Goal: Task Accomplishment & Management: Manage account settings

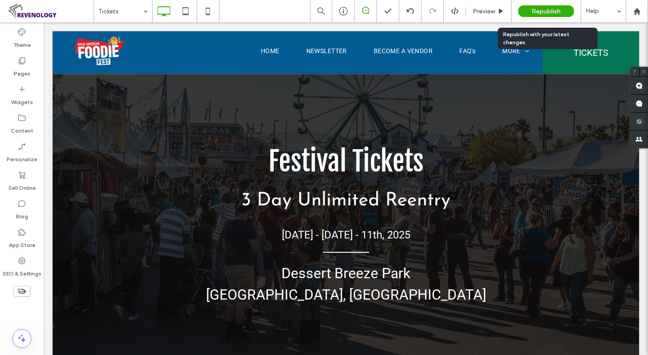
scroll to position [312, 0]
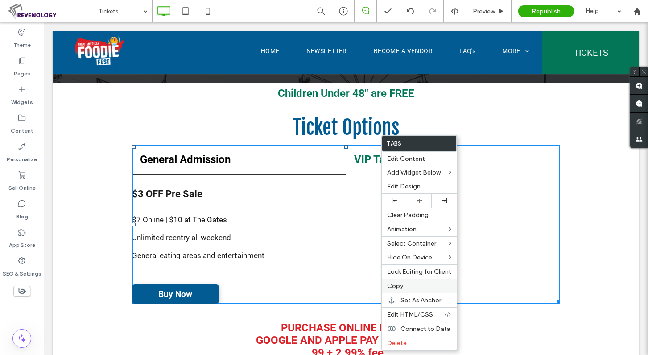
click at [424, 282] on label "Copy" at bounding box center [419, 286] width 64 height 8
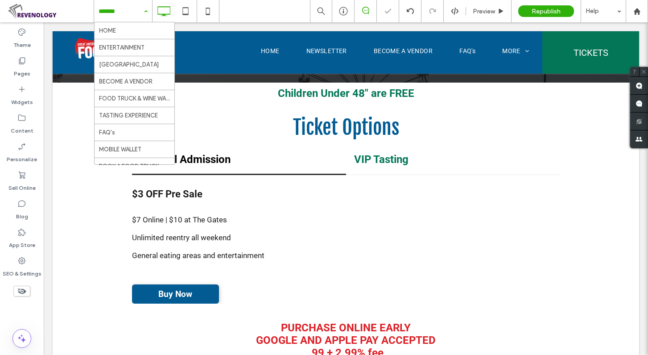
scroll to position [331, 0]
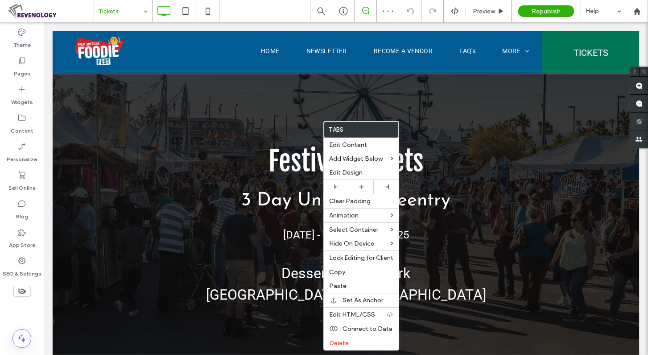
scroll to position [357, 0]
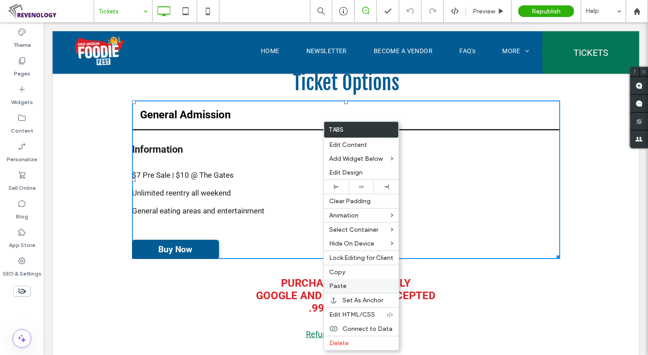
click at [359, 282] on label "Paste" at bounding box center [361, 286] width 64 height 8
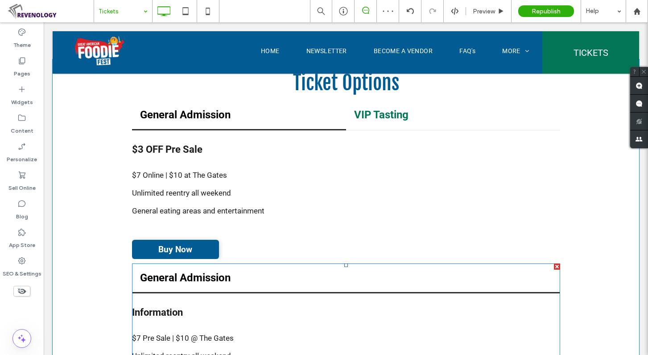
click at [554, 269] on div at bounding box center [557, 266] width 6 height 6
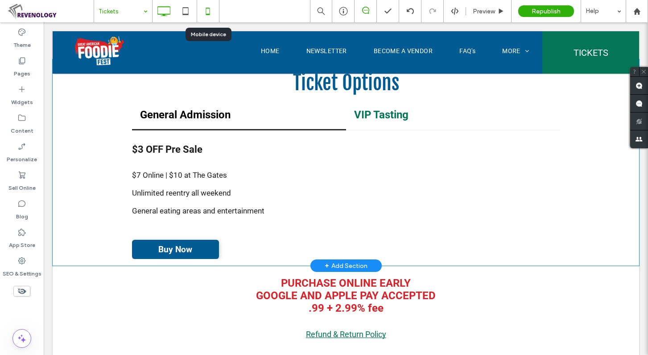
click at [200, 12] on icon at bounding box center [208, 11] width 18 height 18
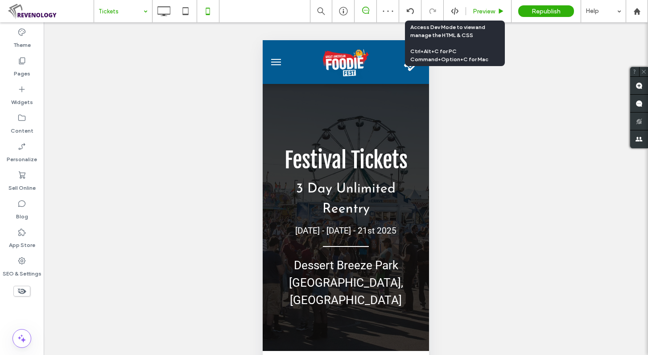
scroll to position [223, 0]
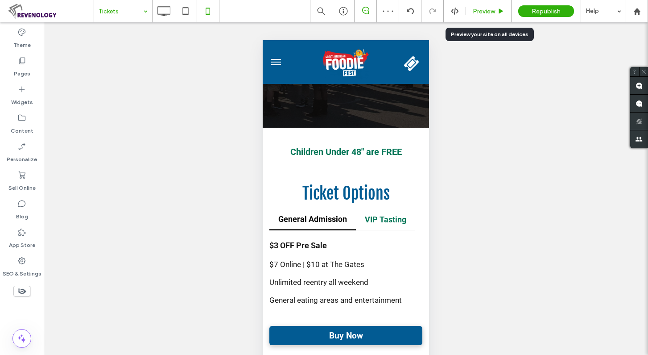
click at [496, 6] on div "Preview" at bounding box center [488, 11] width 45 height 22
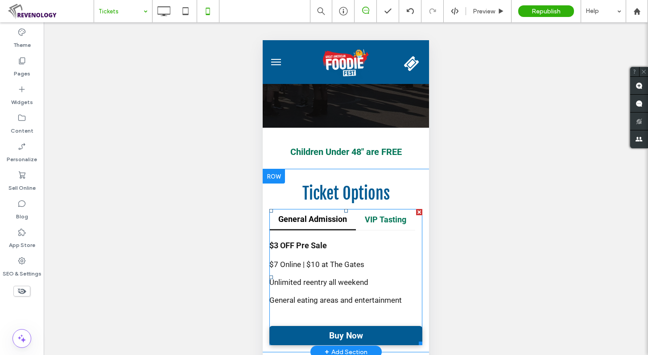
click at [376, 209] on span at bounding box center [345, 277] width 153 height 136
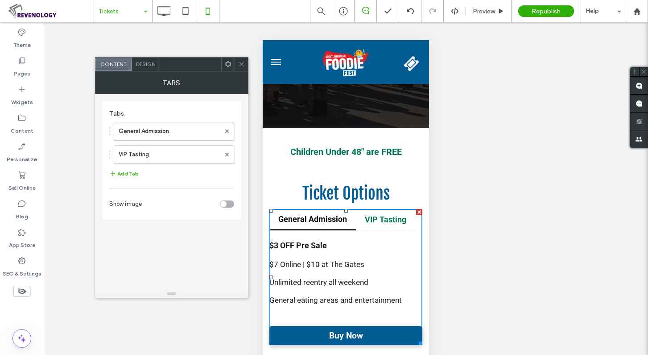
click at [240, 63] on icon at bounding box center [241, 64] width 7 height 7
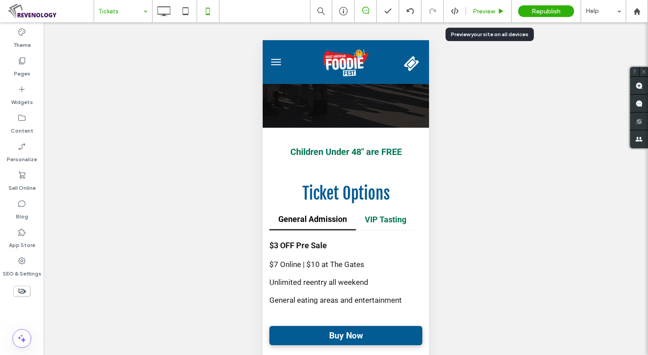
click at [488, 7] on div "Preview" at bounding box center [488, 11] width 45 height 22
click at [487, 16] on div "Preview" at bounding box center [488, 11] width 45 height 22
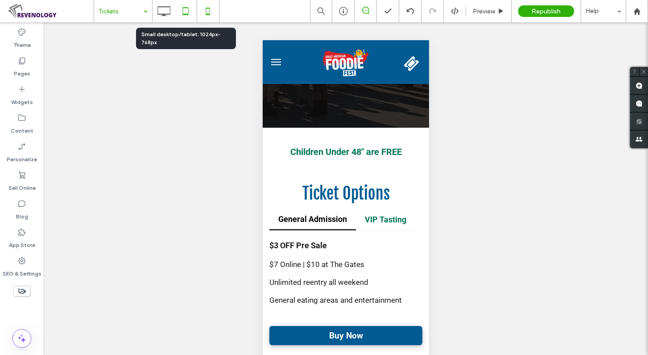
click at [189, 12] on icon at bounding box center [186, 11] width 18 height 18
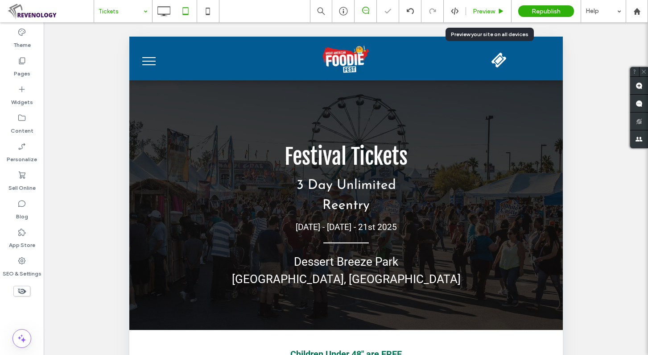
click at [491, 9] on span "Preview" at bounding box center [484, 12] width 22 height 8
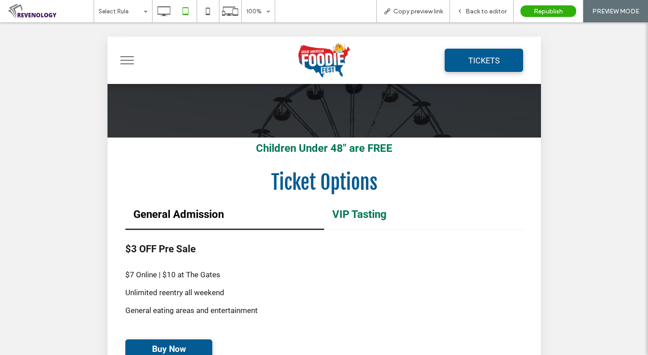
scroll to position [357, 0]
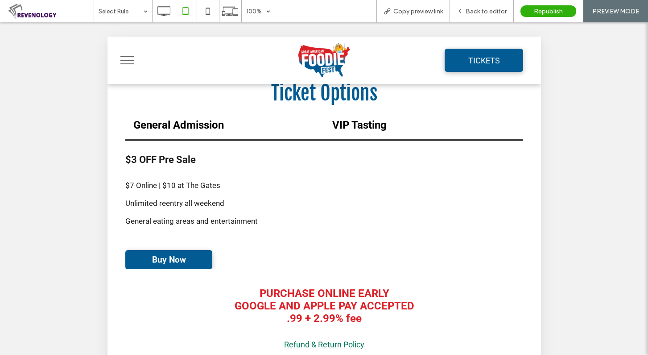
click at [379, 135] on div "VIP Tasting" at bounding box center [423, 126] width 199 height 30
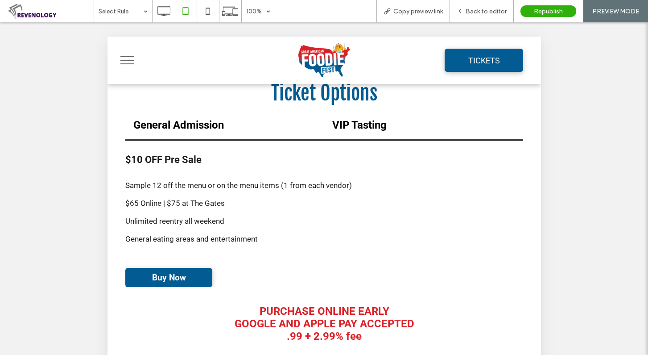
click at [234, 128] on h4 "General Admission" at bounding box center [224, 125] width 183 height 12
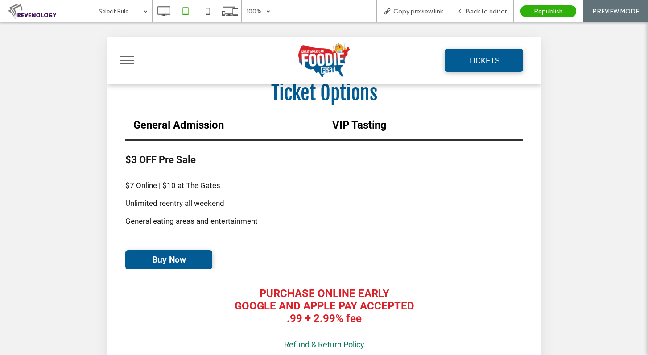
click at [351, 131] on h4 "VIP Tasting" at bounding box center [423, 125] width 183 height 12
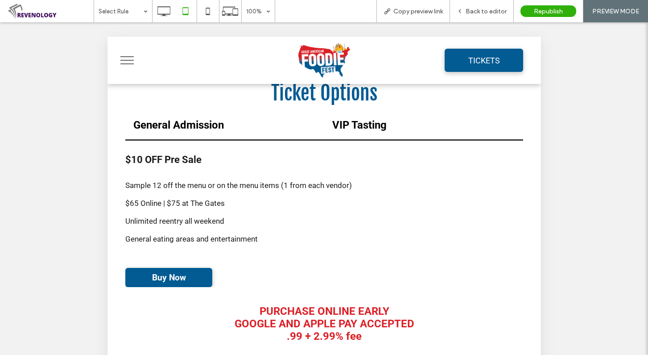
click at [215, 133] on div "General Admission" at bounding box center [224, 126] width 199 height 30
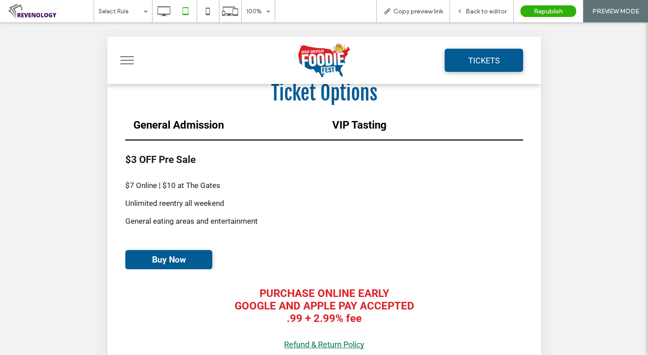
click at [344, 131] on h4 "VIP Tasting" at bounding box center [423, 125] width 183 height 12
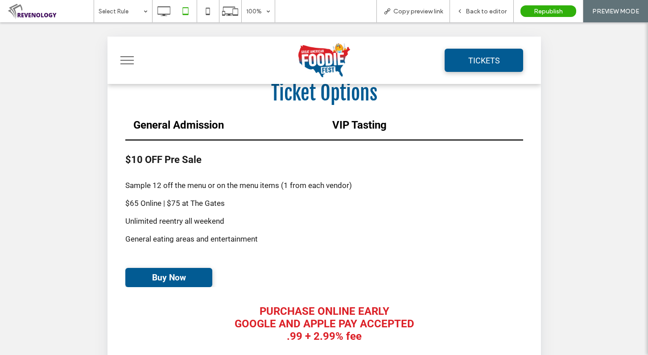
click at [211, 130] on h4 "General Admission" at bounding box center [224, 125] width 183 height 12
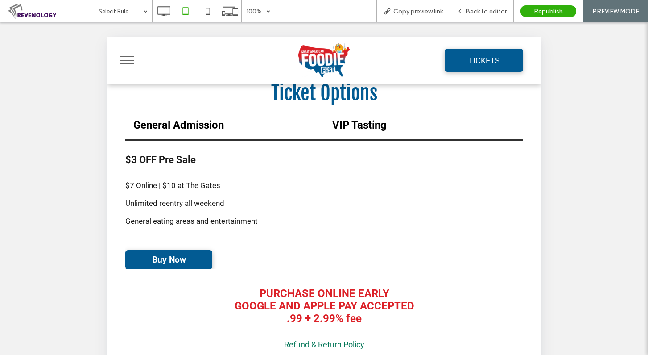
click at [339, 131] on h4 "VIP Tasting" at bounding box center [423, 125] width 183 height 12
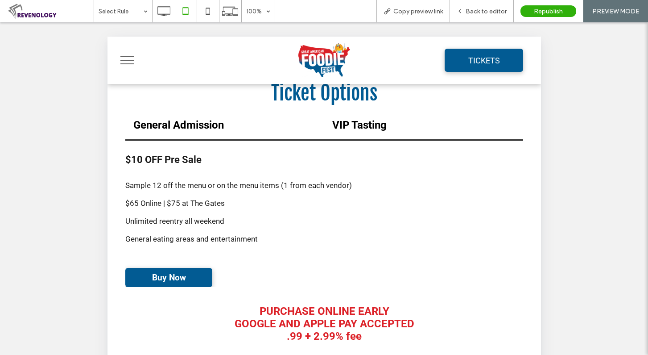
click at [214, 132] on div "General Admission" at bounding box center [224, 126] width 199 height 30
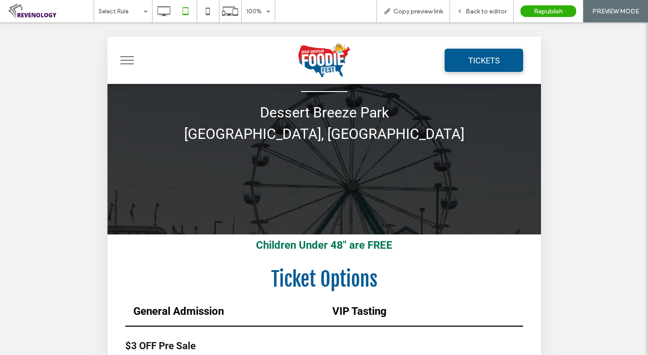
scroll to position [89, 0]
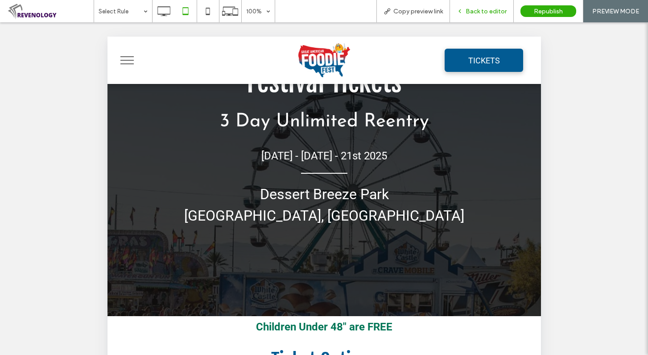
click at [496, 17] on div "Back to editor" at bounding box center [482, 11] width 64 height 22
click at [482, 13] on span "Back to editor" at bounding box center [486, 12] width 41 height 8
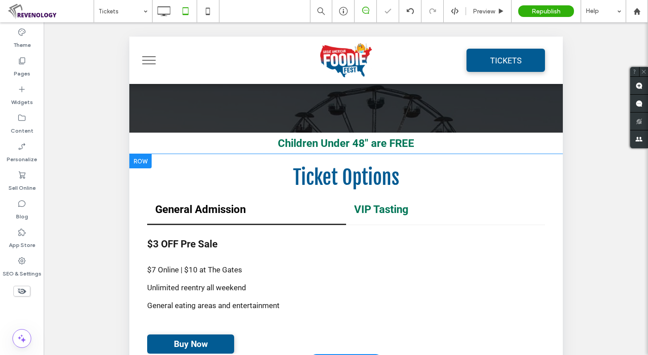
scroll to position [312, 0]
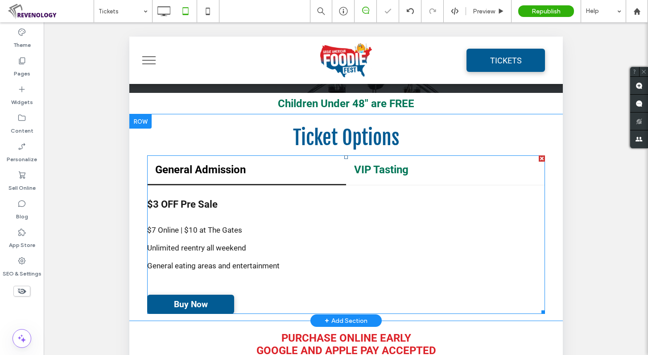
click at [365, 230] on span at bounding box center [346, 234] width 398 height 158
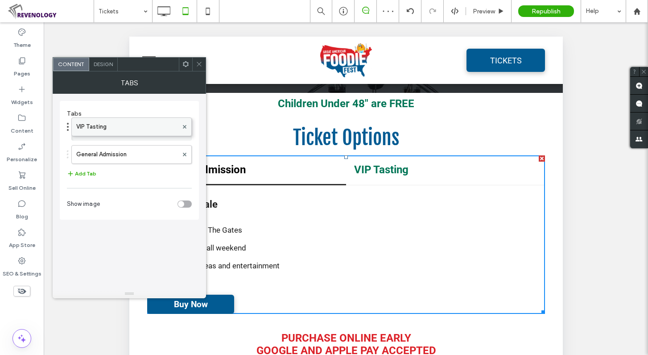
drag, startPoint x: 147, startPoint y: 150, endPoint x: 145, endPoint y: 121, distance: 29.0
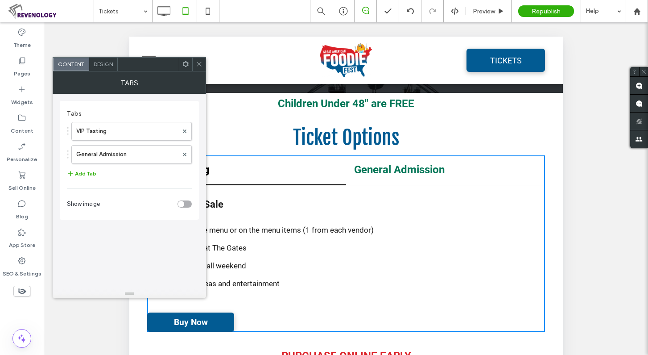
click at [202, 67] on div at bounding box center [198, 64] width 13 height 13
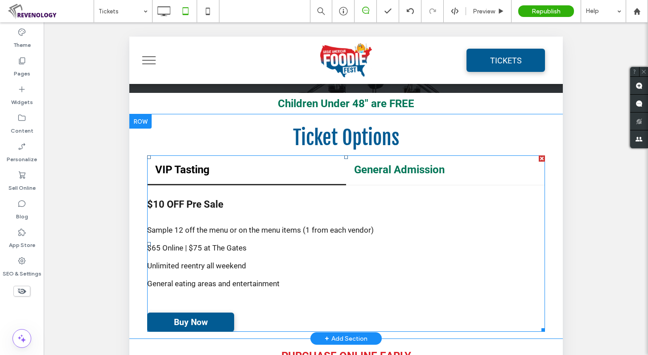
scroll to position [357, 0]
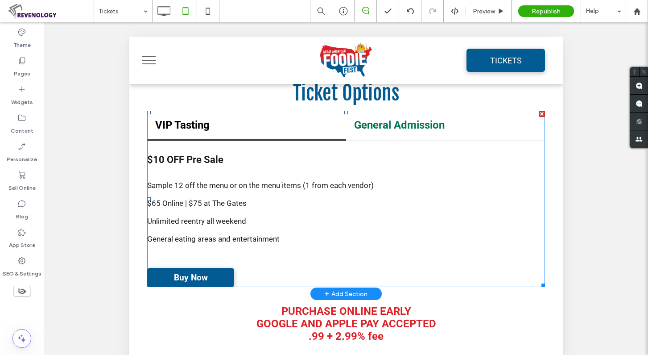
click at [281, 208] on span at bounding box center [346, 199] width 398 height 176
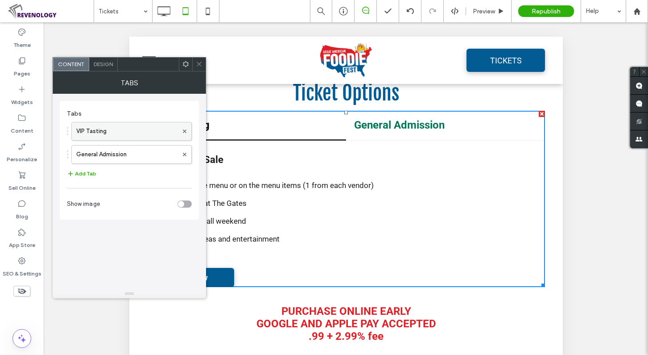
click at [115, 132] on label "VIP Tasting" at bounding box center [127, 131] width 102 height 18
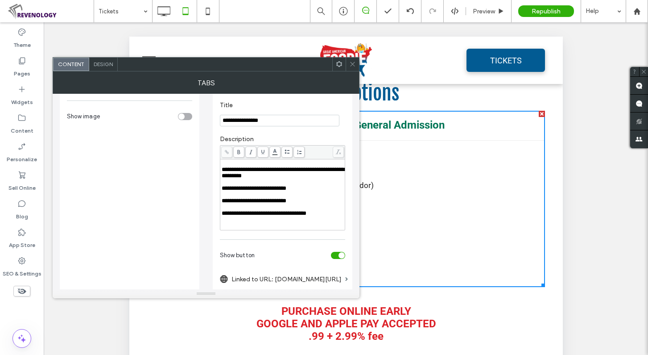
scroll to position [89, 0]
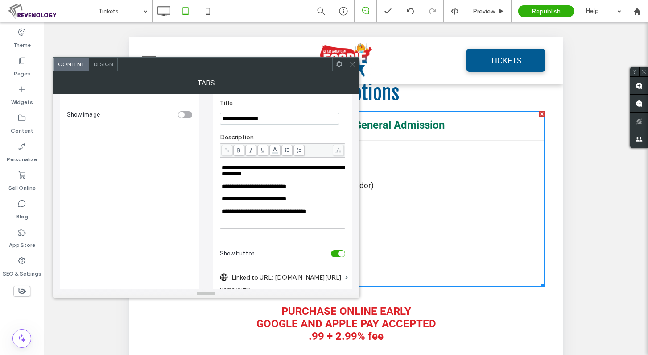
click at [331, 215] on div "**********" at bounding box center [283, 211] width 122 height 6
click at [257, 221] on div "Rich Text Editor" at bounding box center [283, 218] width 122 height 6
click at [256, 227] on span "**********" at bounding box center [264, 224] width 85 height 6
click at [351, 65] on icon at bounding box center [352, 64] width 7 height 7
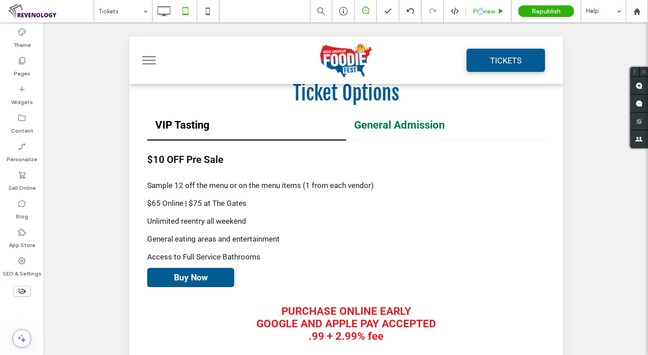
click at [481, 13] on span "Preview" at bounding box center [484, 12] width 22 height 8
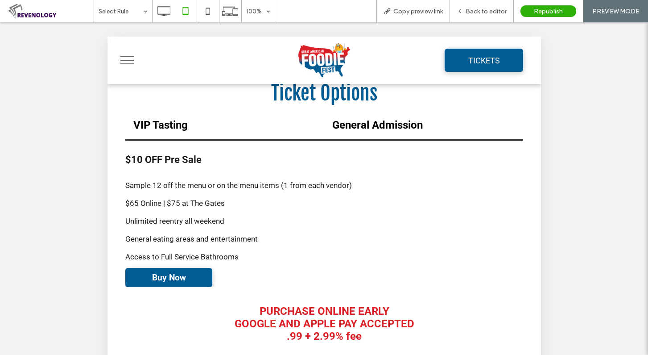
click at [379, 130] on h4 "General Admission" at bounding box center [423, 125] width 183 height 12
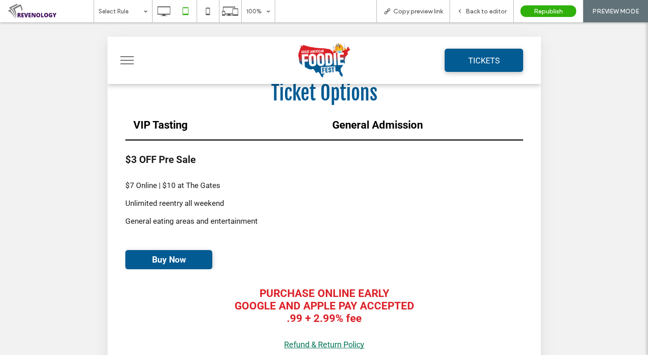
click at [207, 131] on h4 "VIP Tasting" at bounding box center [224, 125] width 183 height 12
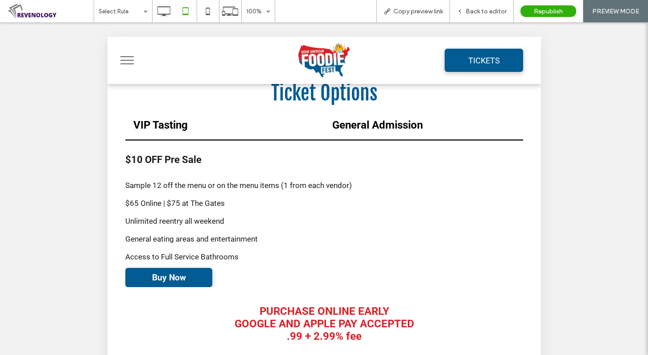
click at [395, 133] on div "General Admission" at bounding box center [423, 126] width 199 height 30
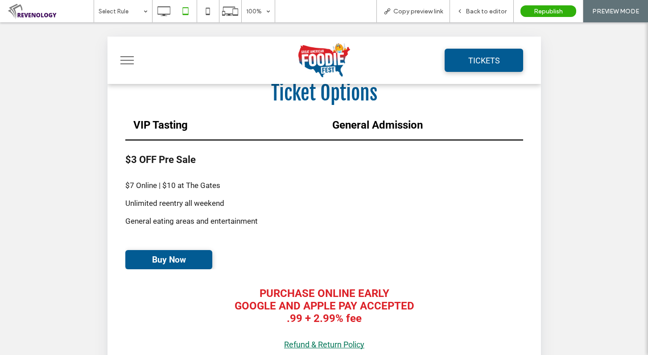
click at [210, 129] on h4 "VIP Tasting" at bounding box center [224, 125] width 183 height 12
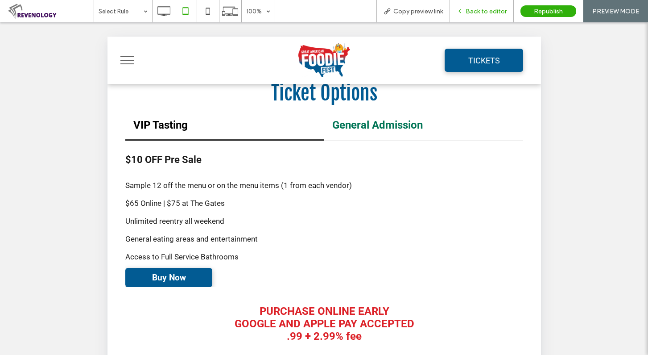
click at [481, 8] on span "Back to editor" at bounding box center [486, 12] width 41 height 8
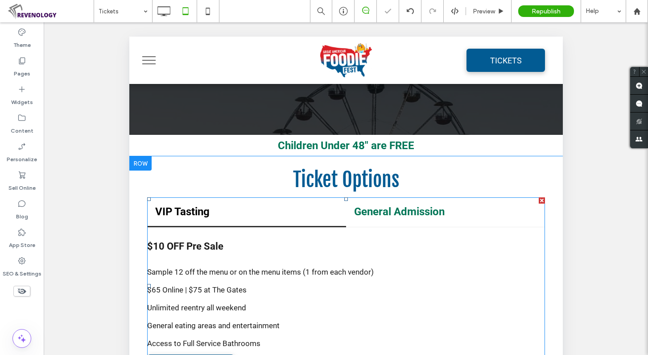
scroll to position [268, 0]
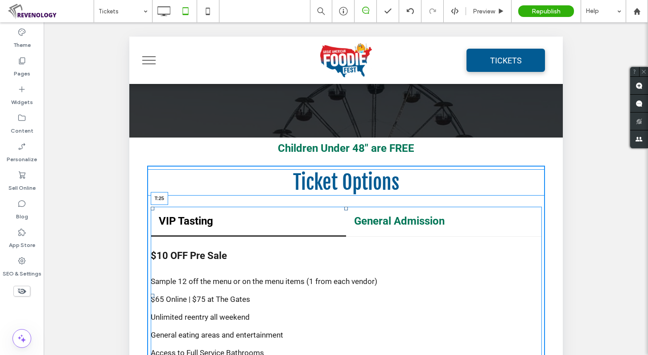
drag, startPoint x: 342, startPoint y: 202, endPoint x: 471, endPoint y: 246, distance: 136.0
click at [345, 209] on div "VIP Tasting General Admission $10 OFF Pre Sale Sample 12 off the menu or on the…" at bounding box center [345, 296] width 391 height 178
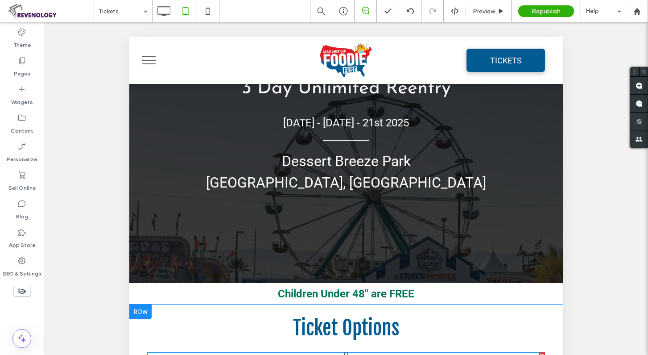
scroll to position [0, 0]
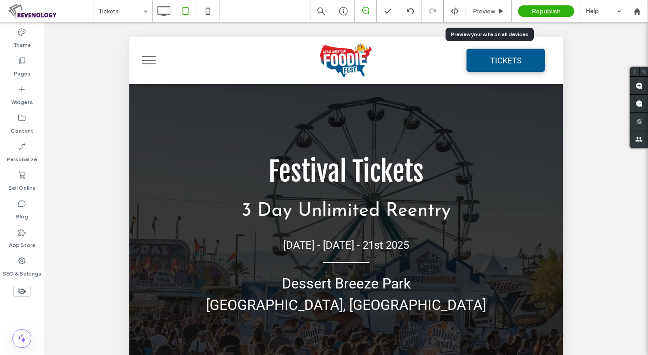
drag, startPoint x: 489, startPoint y: 12, endPoint x: 485, endPoint y: 26, distance: 14.4
click at [489, 12] on span "Preview" at bounding box center [484, 12] width 22 height 8
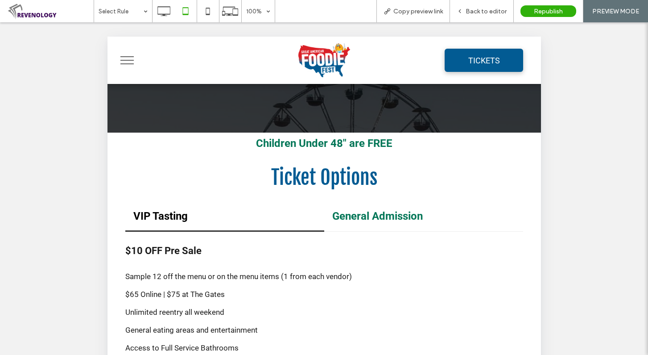
scroll to position [312, 0]
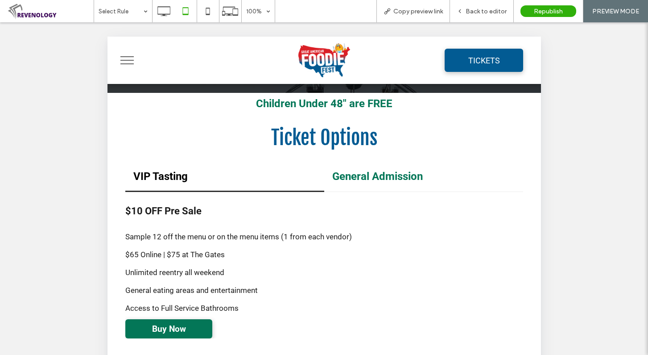
click at [176, 332] on span "Buy Now" at bounding box center [169, 328] width 52 height 19
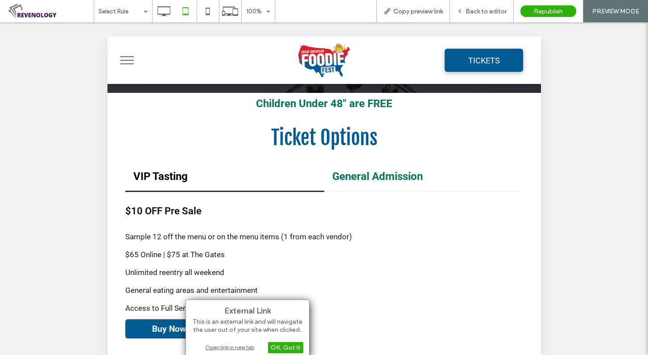
click at [234, 345] on div "Open link in new tab" at bounding box center [248, 346] width 112 height 9
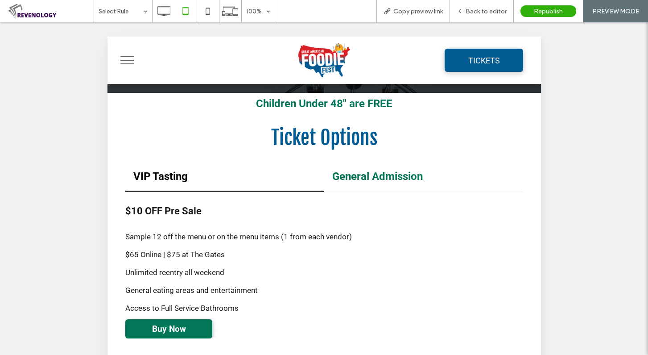
click at [186, 326] on span "Buy Now" at bounding box center [169, 328] width 52 height 19
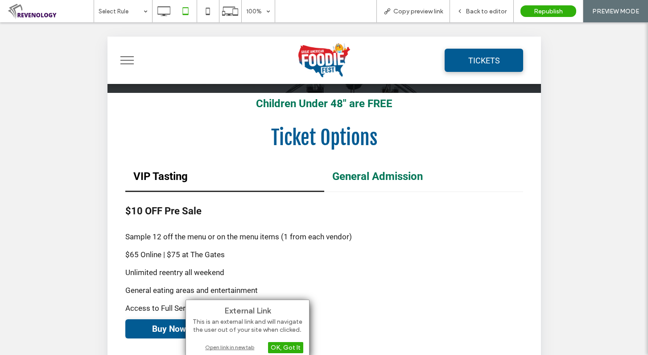
click at [220, 346] on div "Open link in new tab" at bounding box center [248, 346] width 112 height 9
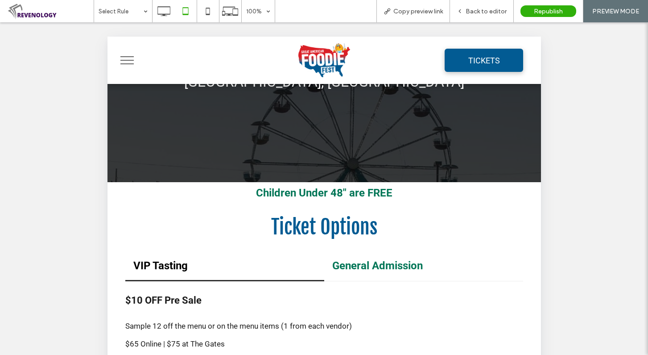
scroll to position [446, 0]
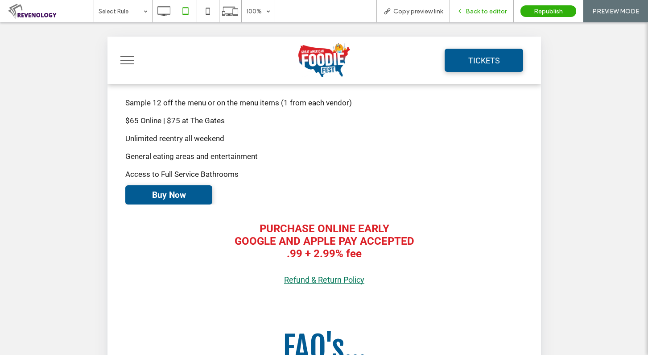
click at [473, 7] on div "Back to editor" at bounding box center [482, 11] width 64 height 22
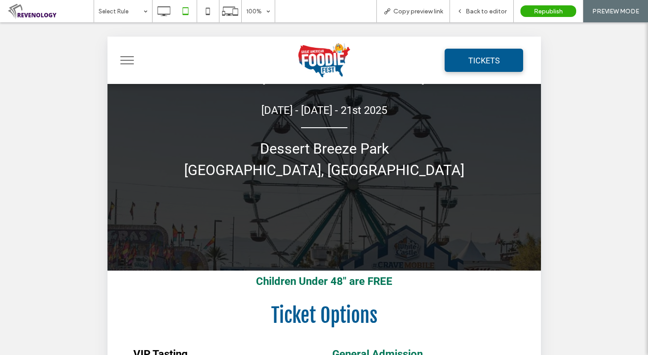
scroll to position [134, 0]
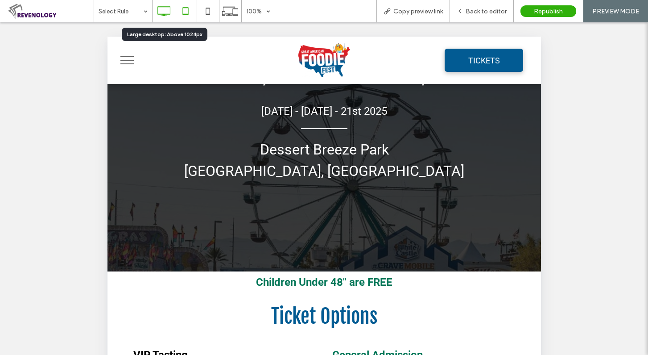
click at [172, 7] on icon at bounding box center [164, 11] width 18 height 18
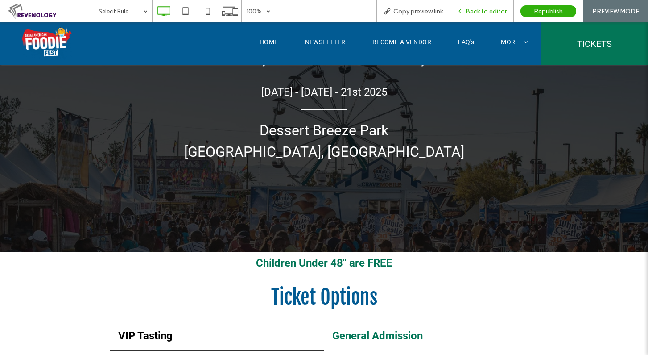
click at [475, 4] on div "Back to editor" at bounding box center [482, 11] width 64 height 22
click at [485, 2] on div "Back to editor" at bounding box center [482, 11] width 64 height 22
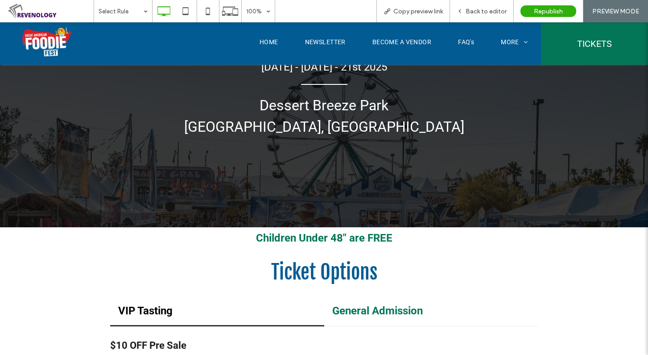
scroll to position [0, 0]
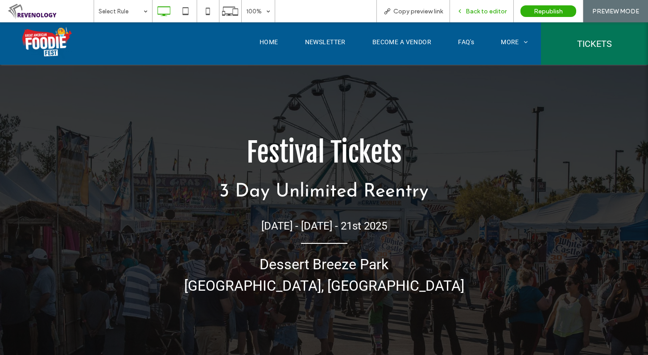
click at [479, 11] on span "Back to editor" at bounding box center [486, 12] width 41 height 8
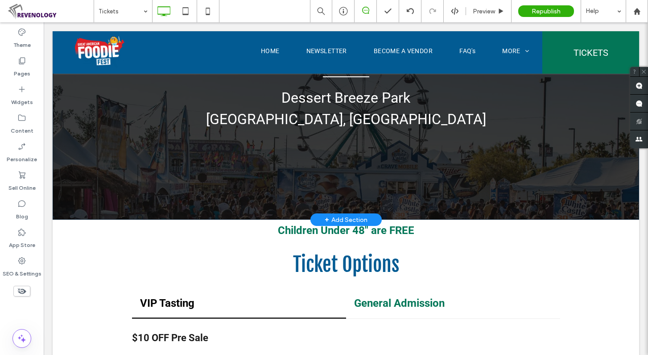
scroll to position [268, 0]
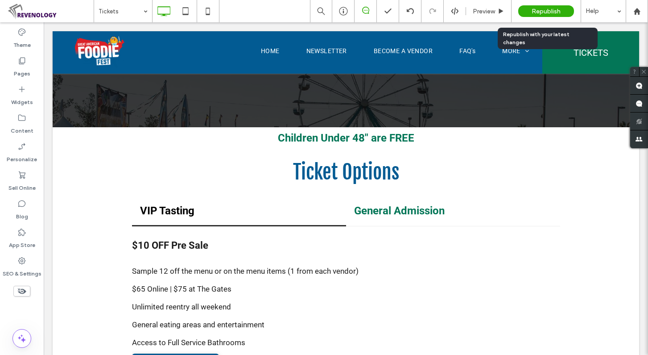
click at [552, 9] on span "Republish" at bounding box center [546, 12] width 29 height 8
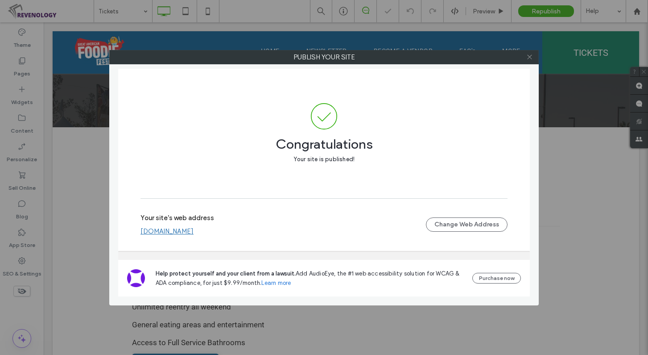
click at [530, 58] on icon at bounding box center [529, 57] width 7 height 7
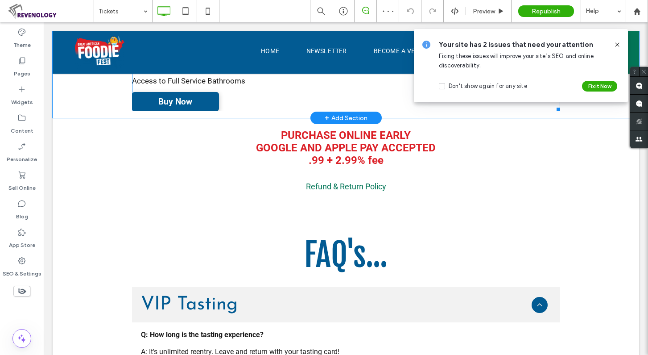
scroll to position [535, 0]
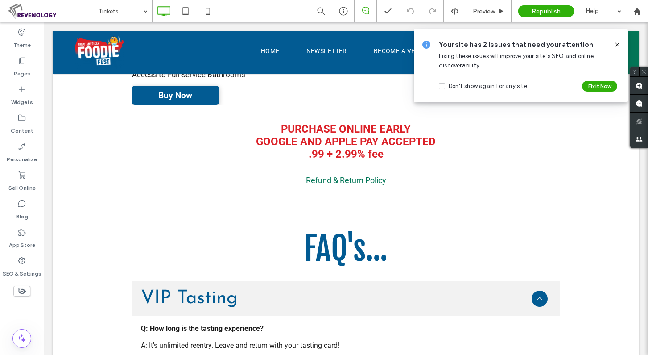
click at [617, 45] on icon at bounding box center [617, 44] width 7 height 7
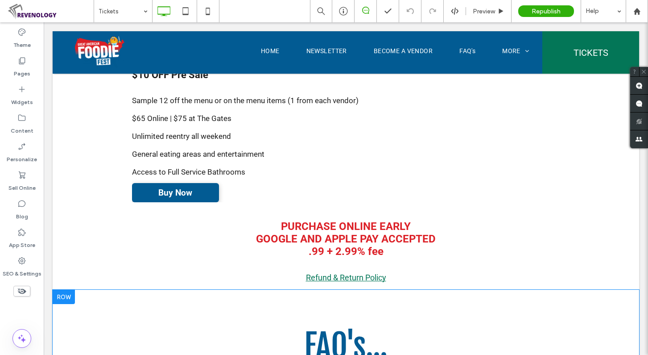
scroll to position [446, 0]
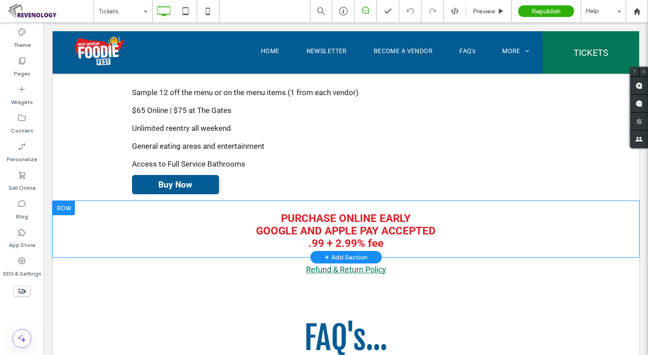
click at [68, 211] on div at bounding box center [64, 208] width 22 height 14
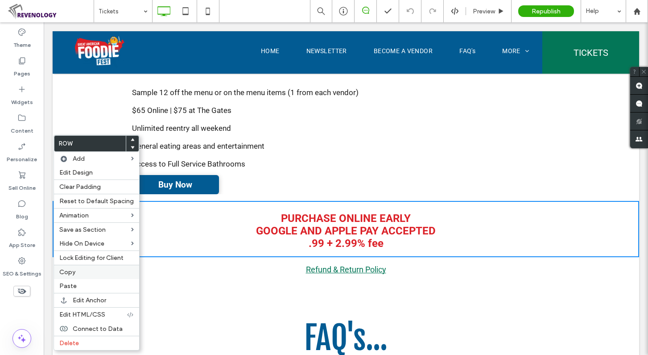
click at [103, 275] on label "Copy" at bounding box center [96, 272] width 74 height 8
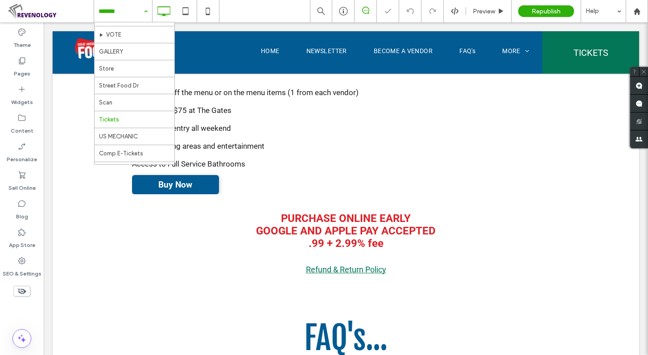
scroll to position [331, 0]
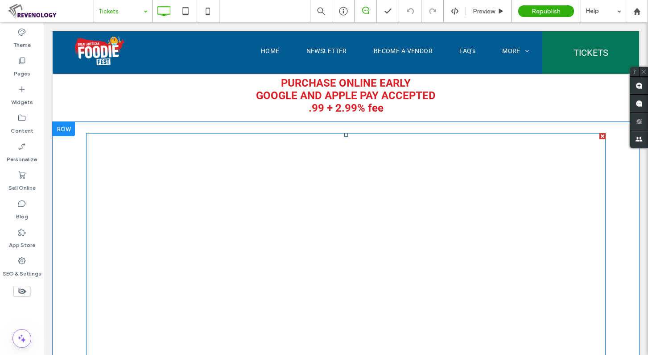
scroll to position [535, 0]
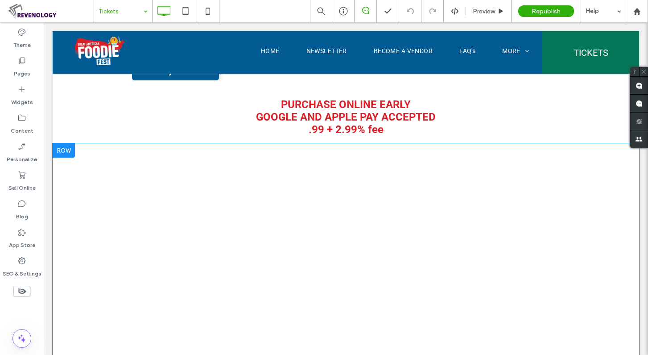
click at [62, 154] on div at bounding box center [64, 150] width 22 height 14
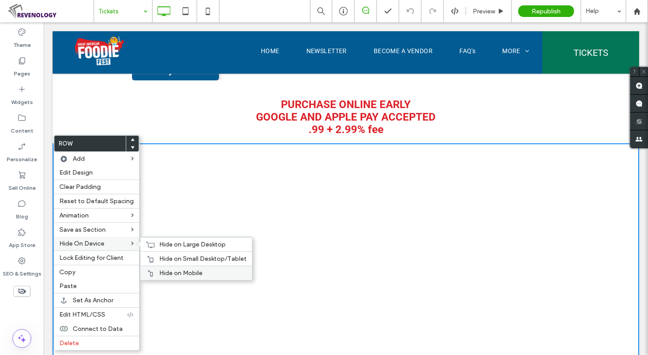
click at [175, 269] on span "Hide on Mobile" at bounding box center [180, 273] width 43 height 8
click at [174, 259] on span "Hide on Small Desktop/Tablet" at bounding box center [202, 259] width 87 height 8
click at [172, 245] on span "Hide on Large Desktop" at bounding box center [192, 244] width 66 height 8
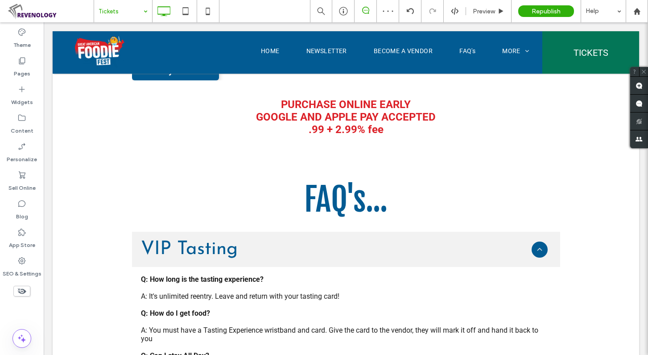
drag, startPoint x: 7, startPoint y: 266, endPoint x: 36, endPoint y: 289, distance: 37.5
click at [18, 289] on icon at bounding box center [22, 291] width 10 height 10
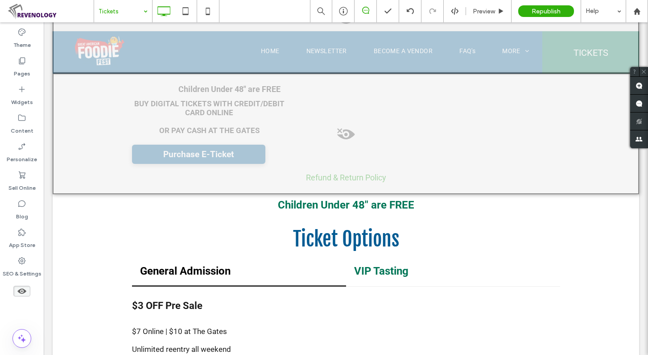
scroll to position [545, 0]
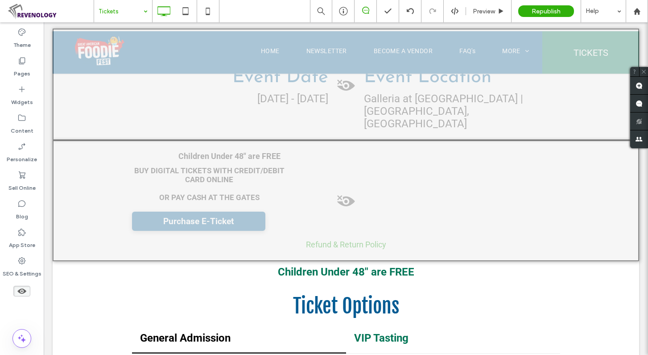
click at [344, 202] on span at bounding box center [346, 203] width 585 height 18
click at [362, 215] on button "Yes" at bounding box center [357, 212] width 28 height 11
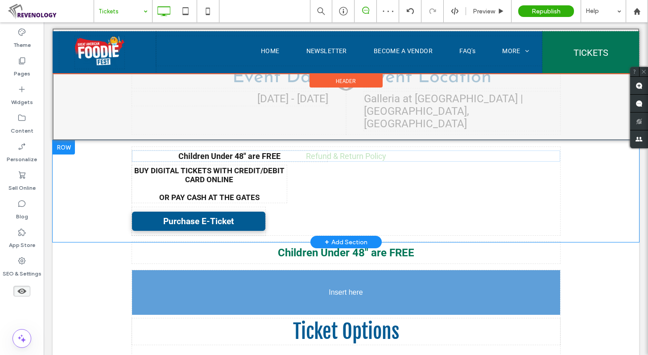
drag, startPoint x: 348, startPoint y: 244, endPoint x: 339, endPoint y: 278, distance: 35.5
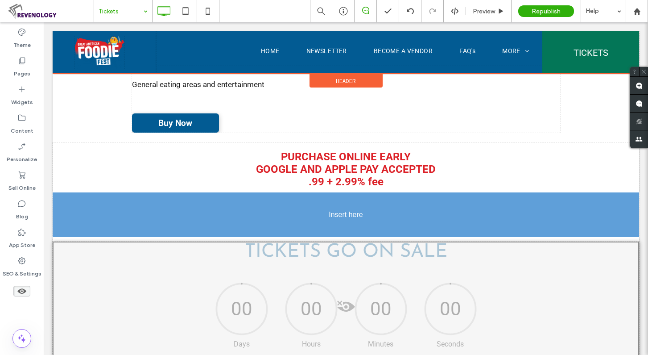
scroll to position [937, 0]
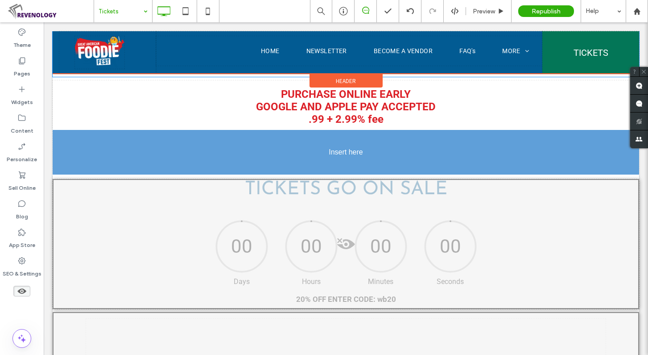
drag, startPoint x: 337, startPoint y: 96, endPoint x: 333, endPoint y: 152, distance: 55.9
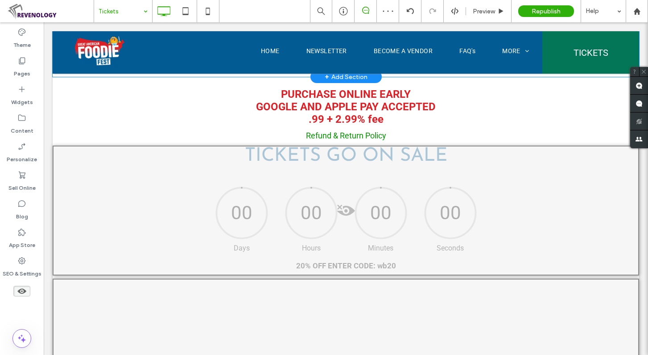
click at [22, 287] on icon at bounding box center [22, 291] width 10 height 10
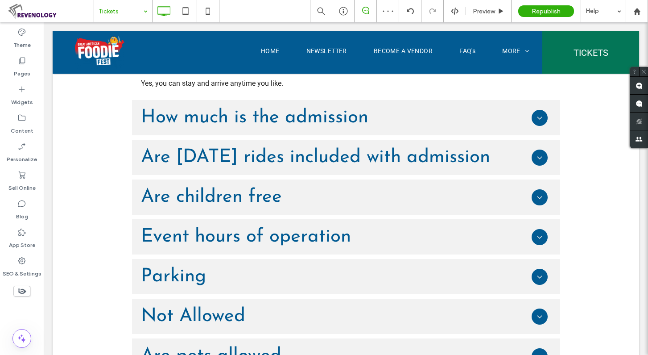
scroll to position [647, 0]
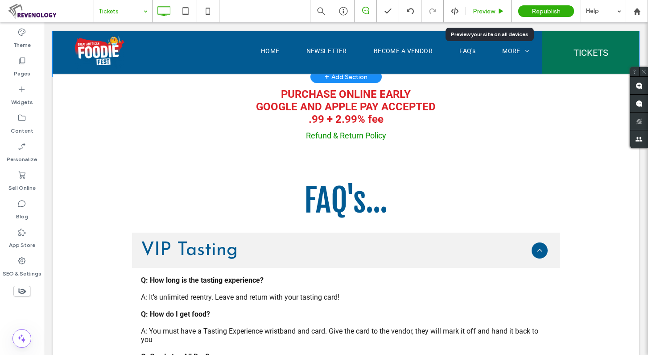
drag, startPoint x: 479, startPoint y: 8, endPoint x: 362, endPoint y: 121, distance: 162.7
click at [479, 8] on span "Preview" at bounding box center [484, 12] width 22 height 8
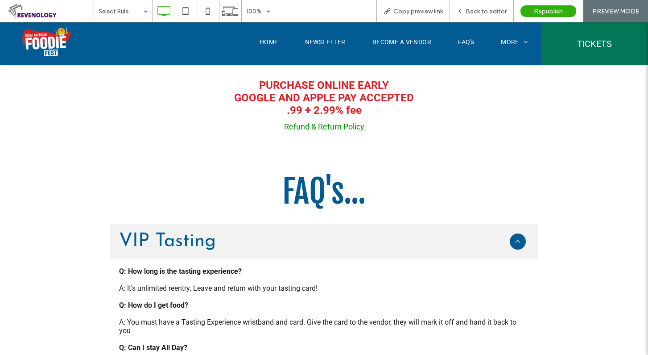
click at [326, 130] on link "Refund & Return Policy" at bounding box center [324, 126] width 80 height 9
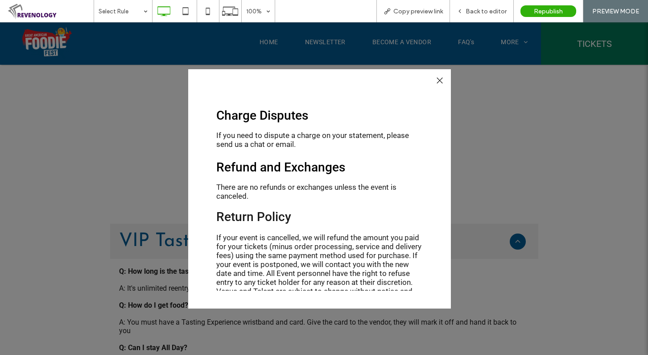
click at [442, 81] on div at bounding box center [440, 80] width 12 height 12
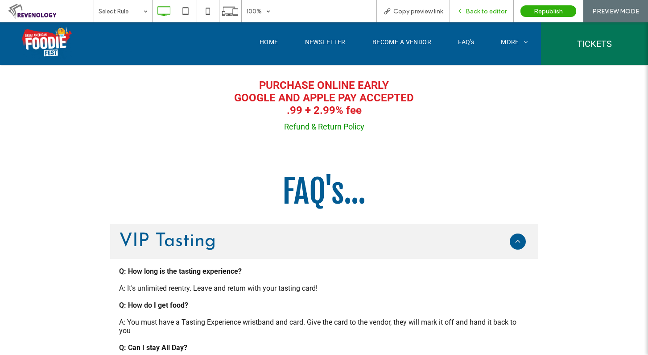
click at [491, 10] on span "Back to editor" at bounding box center [486, 12] width 41 height 8
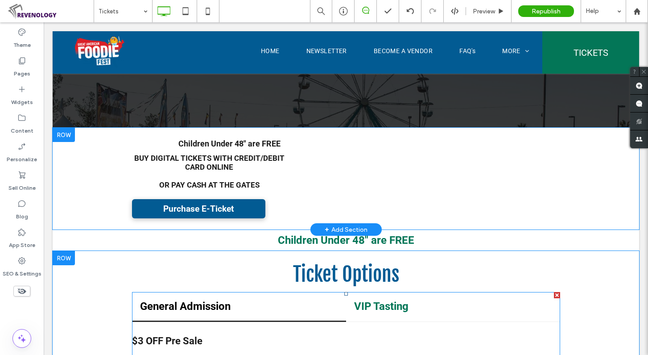
scroll to position [246, 0]
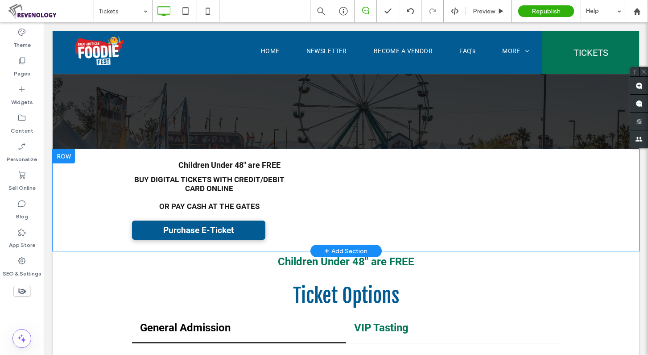
click at [72, 157] on div at bounding box center [64, 156] width 22 height 14
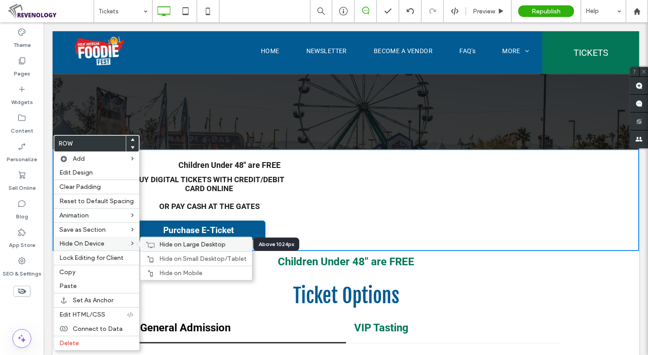
click at [197, 244] on span "Hide on Large Desktop" at bounding box center [192, 244] width 66 height 8
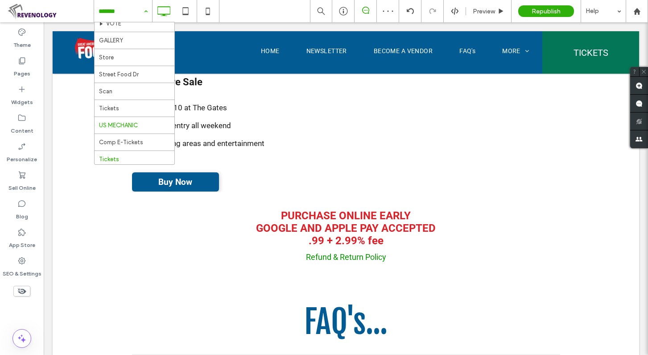
scroll to position [331, 0]
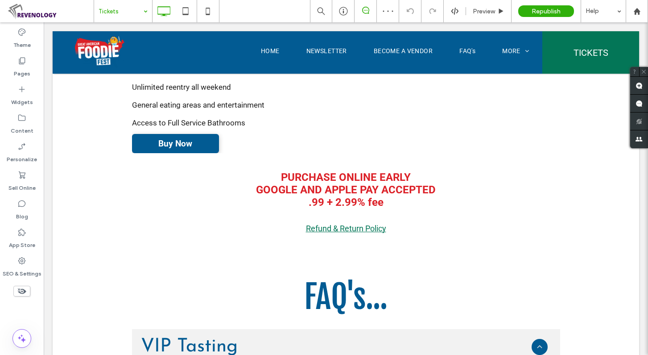
scroll to position [491, 0]
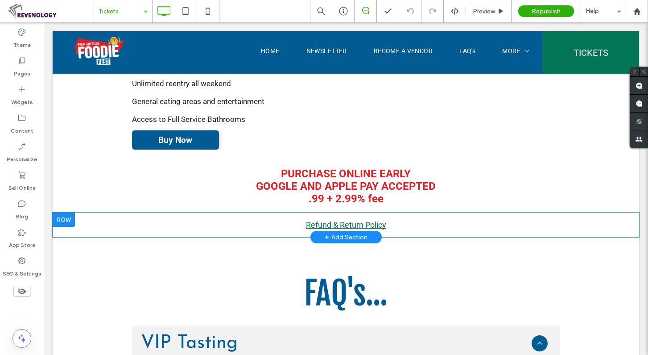
click at [67, 223] on div at bounding box center [64, 219] width 22 height 14
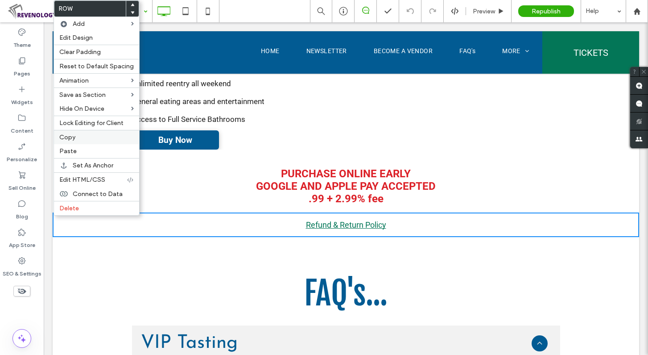
click at [82, 140] on label "Copy" at bounding box center [96, 137] width 74 height 8
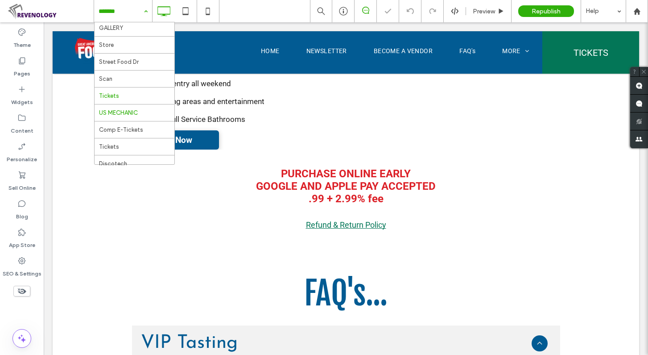
scroll to position [331, 0]
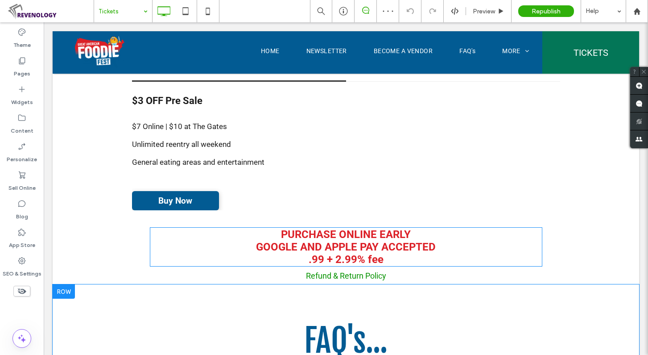
scroll to position [491, 0]
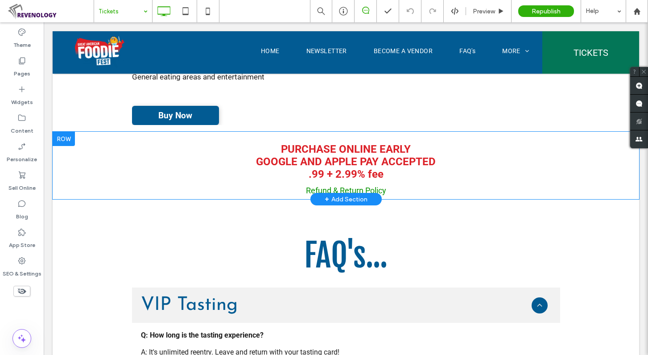
click at [67, 139] on div at bounding box center [64, 139] width 22 height 14
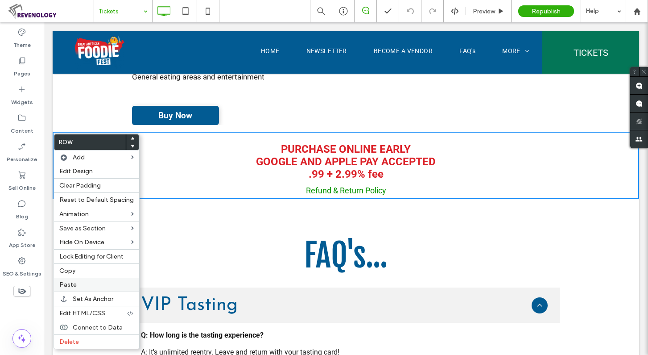
click at [90, 280] on div "Paste" at bounding box center [96, 284] width 85 height 14
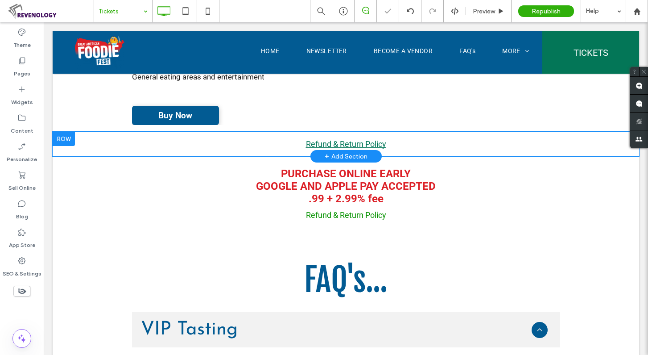
click at [73, 141] on div at bounding box center [64, 139] width 22 height 14
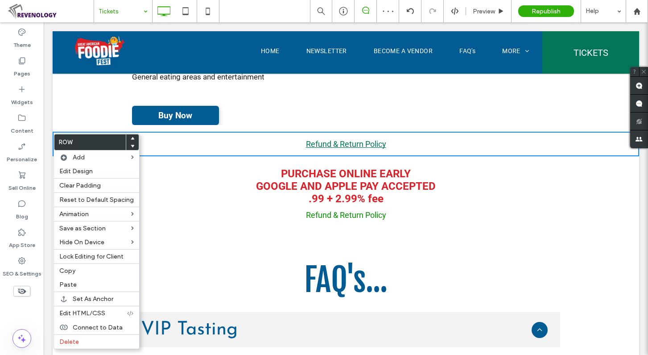
click at [131, 145] on icon at bounding box center [133, 146] width 4 height 4
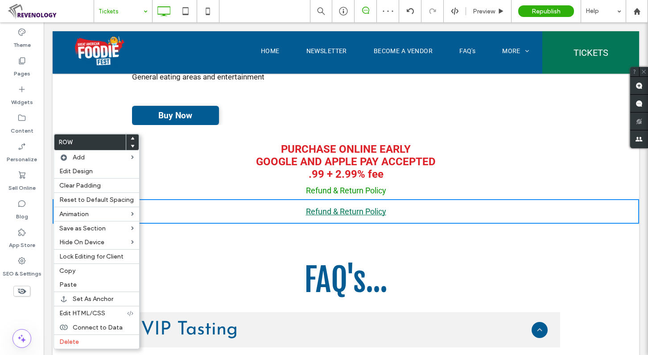
click at [330, 193] on link "Refund & Return Policy" at bounding box center [346, 190] width 80 height 9
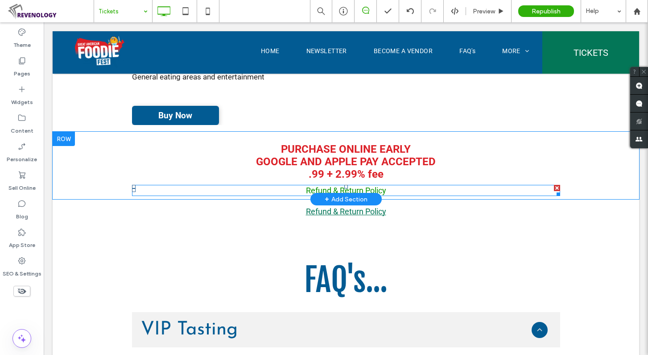
click at [554, 191] on div at bounding box center [557, 188] width 6 height 6
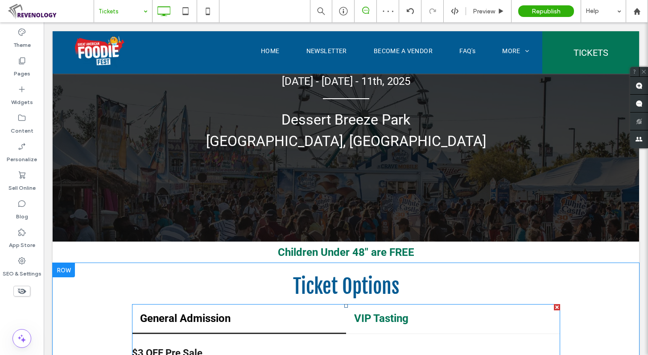
scroll to position [134, 0]
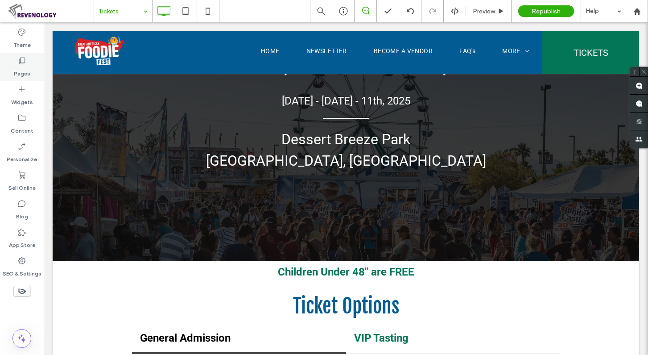
click at [15, 66] on label "Pages" at bounding box center [22, 71] width 17 height 12
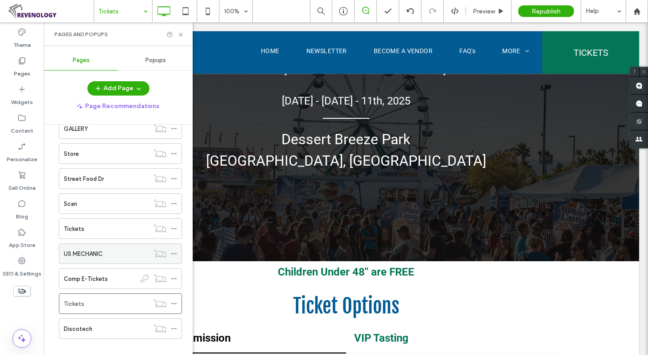
scroll to position [532, 0]
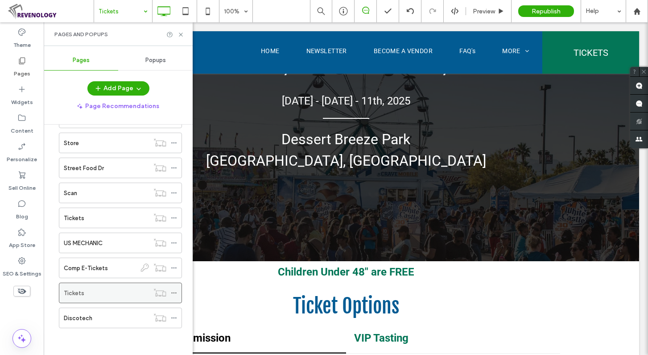
click at [174, 292] on icon at bounding box center [174, 292] width 6 height 6
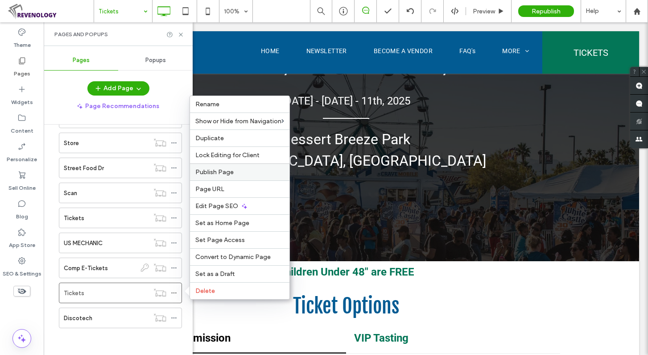
click at [229, 175] on span "Publish Page" at bounding box center [214, 172] width 38 height 8
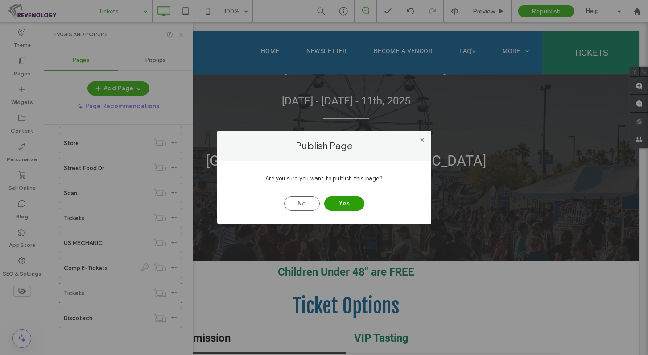
click at [347, 204] on button "Yes" at bounding box center [344, 203] width 40 height 14
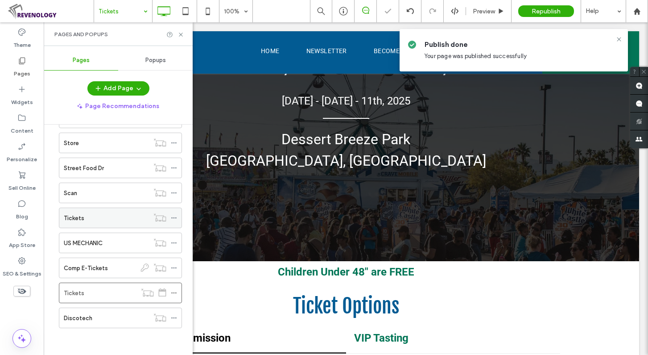
click at [174, 218] on use at bounding box center [173, 217] width 5 height 1
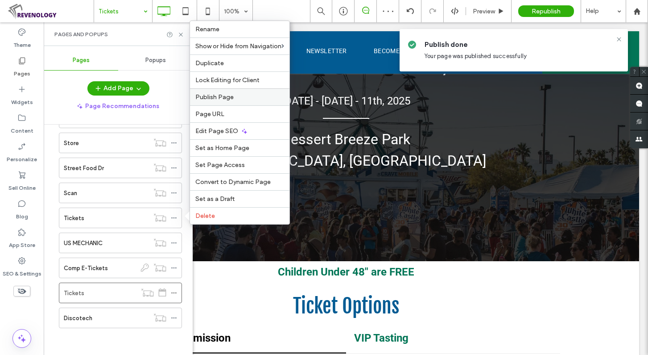
click at [244, 96] on label "Publish Page" at bounding box center [239, 97] width 89 height 8
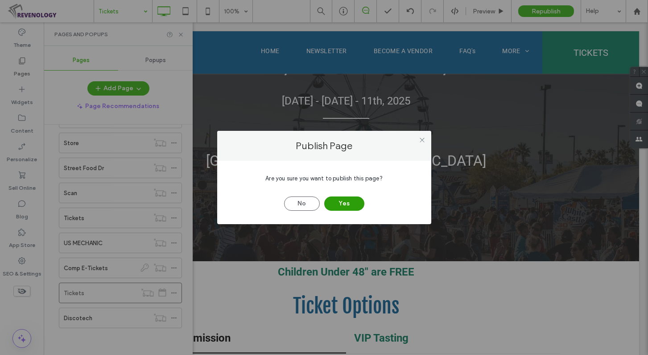
click at [342, 205] on button "Yes" at bounding box center [344, 203] width 40 height 14
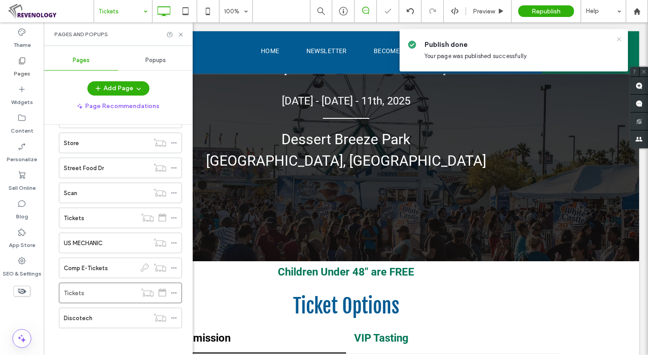
click at [620, 40] on use at bounding box center [619, 39] width 4 height 4
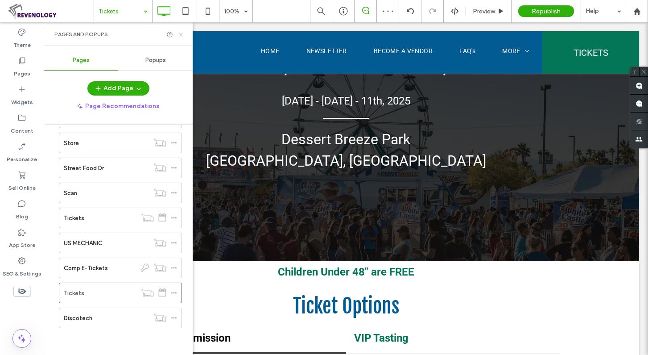
click at [179, 33] on icon at bounding box center [181, 34] width 7 height 7
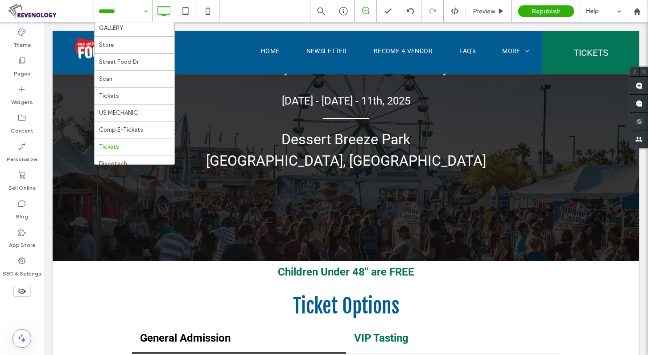
scroll to position [331, 0]
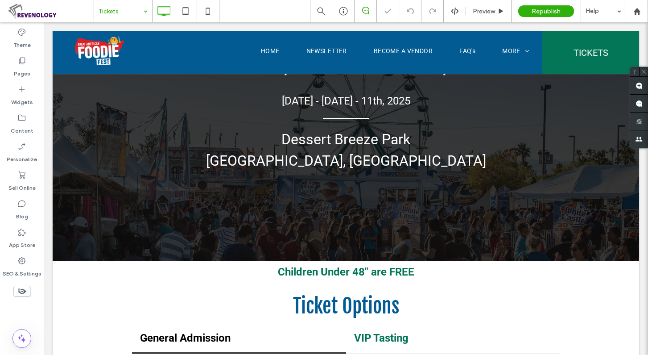
click at [20, 292] on use at bounding box center [22, 291] width 8 height 6
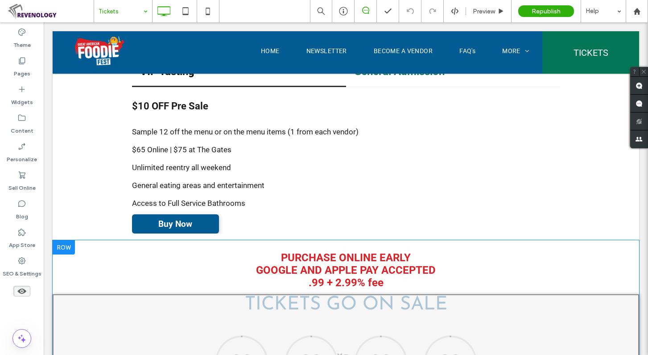
scroll to position [669, 0]
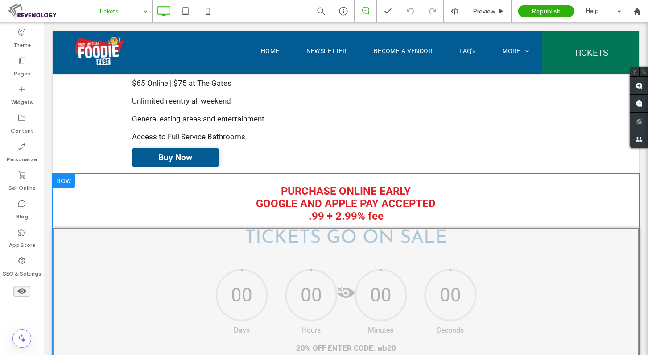
click at [344, 291] on span at bounding box center [346, 295] width 585 height 18
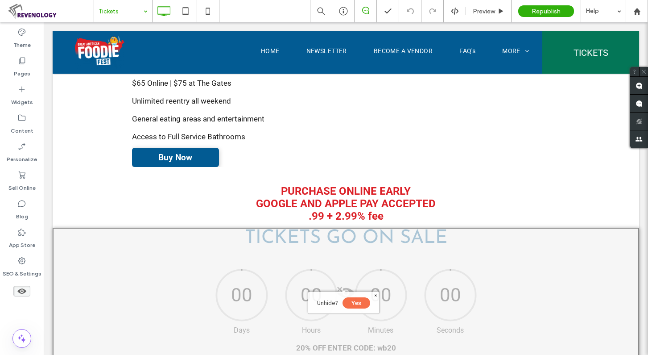
click at [357, 300] on button "Yes" at bounding box center [357, 302] width 28 height 11
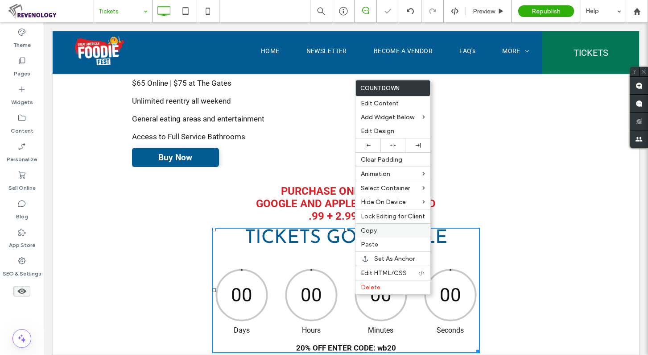
click at [381, 231] on label "Copy" at bounding box center [393, 231] width 64 height 8
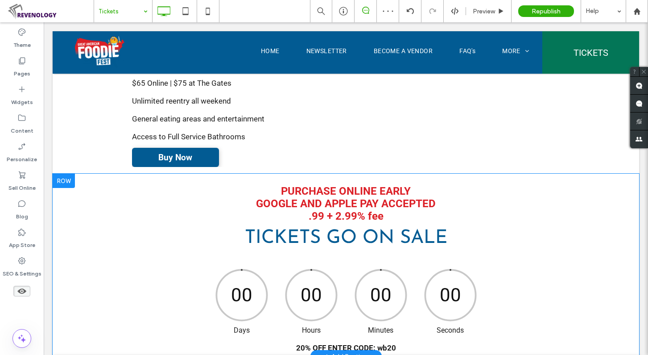
click at [63, 182] on div at bounding box center [64, 181] width 22 height 14
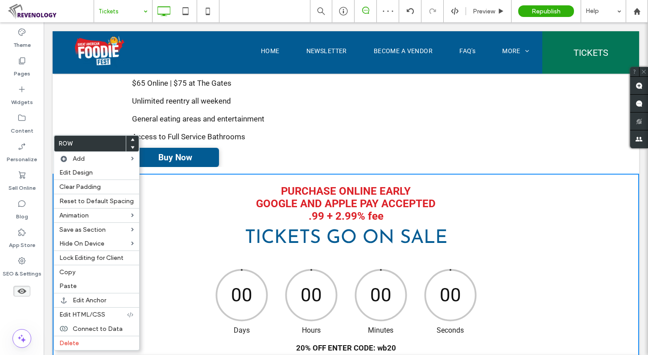
click at [264, 231] on h3 "TICKETS GO ON SALE" at bounding box center [346, 237] width 266 height 19
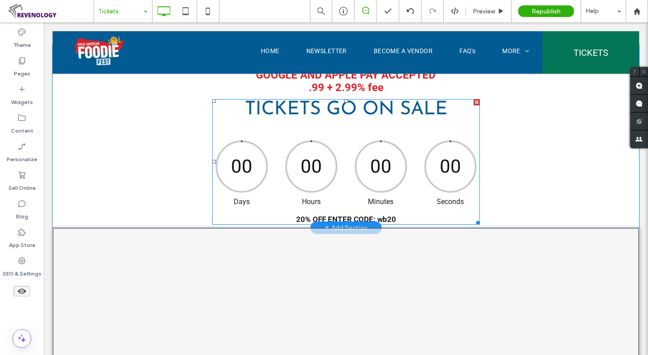
scroll to position [803, 0]
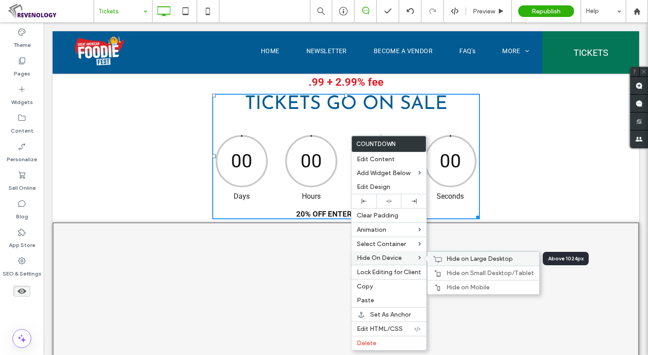
click at [450, 257] on span "Hide on Large Desktop" at bounding box center [479, 259] width 66 height 8
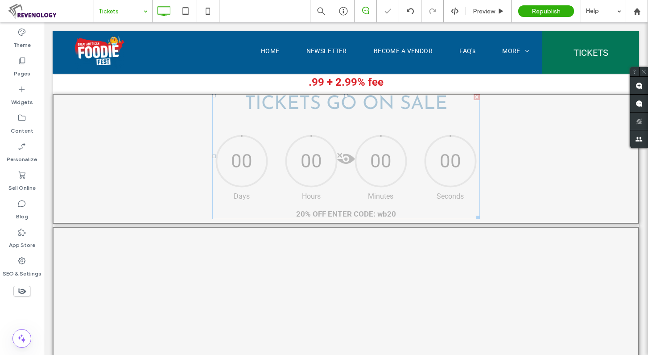
drag, startPoint x: 25, startPoint y: 289, endPoint x: 20, endPoint y: 273, distance: 17.2
click at [25, 289] on icon at bounding box center [22, 291] width 10 height 10
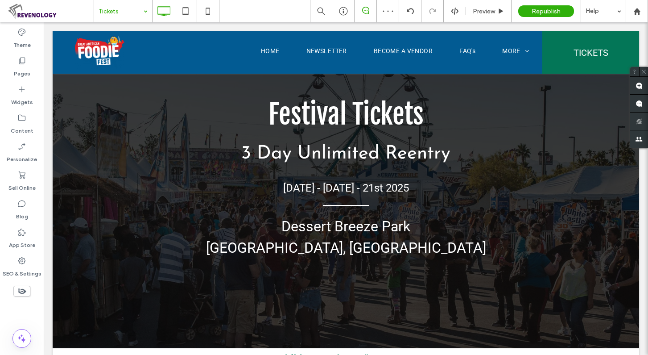
scroll to position [0, 0]
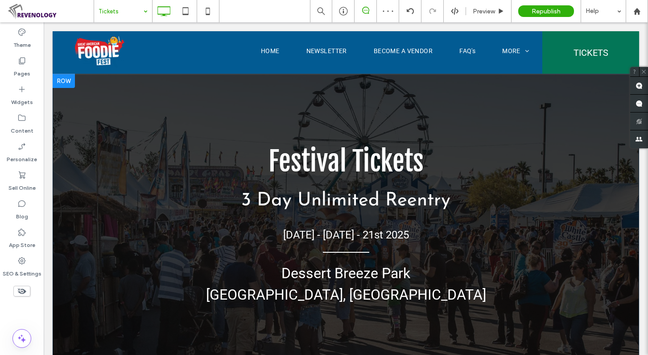
click at [65, 77] on div at bounding box center [64, 81] width 22 height 14
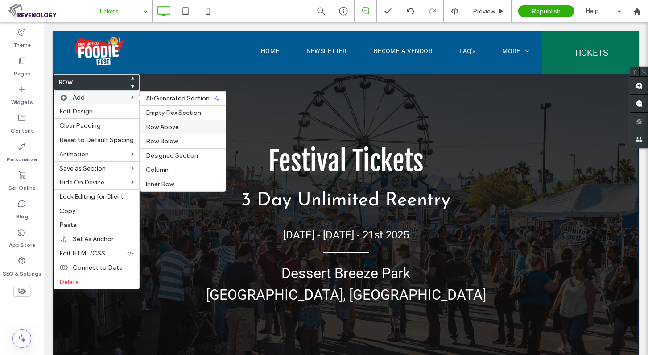
click at [190, 127] on label "Row Above" at bounding box center [183, 127] width 74 height 8
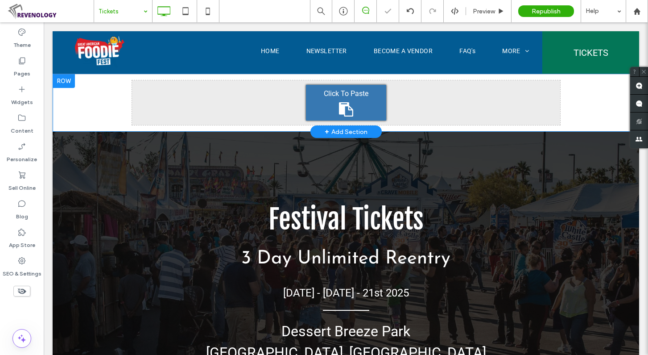
click at [346, 104] on icon at bounding box center [346, 109] width 14 height 14
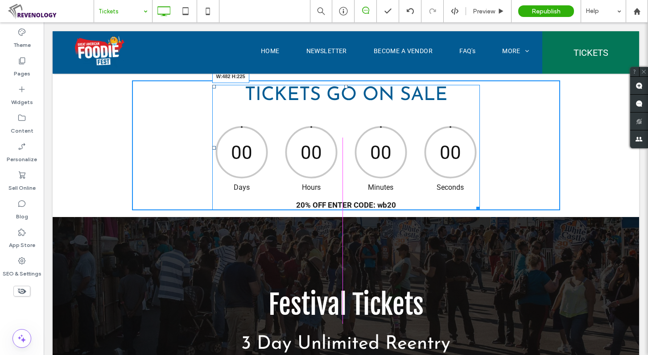
drag, startPoint x: 473, startPoint y: 208, endPoint x: 431, endPoint y: 158, distance: 65.5
click at [457, 188] on div "Click To Paste Click To Paste TICKETS GO ON SALE 00 00 00 00 Days Hours Minutes…" at bounding box center [346, 145] width 587 height 143
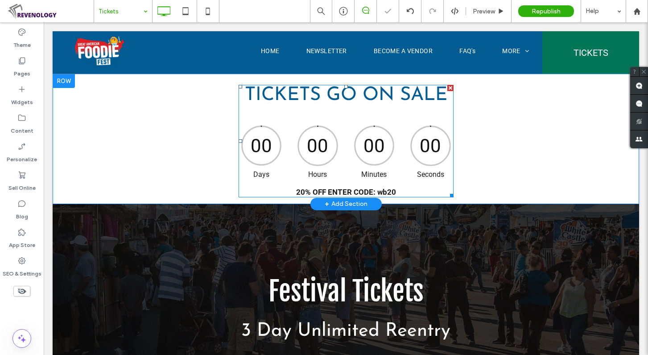
click at [374, 115] on div "TICKETS GO ON SALE 00 00 00 00 Days Hours Minutes Seconds 20% OFF ENTER CODE: w…" at bounding box center [346, 141] width 215 height 112
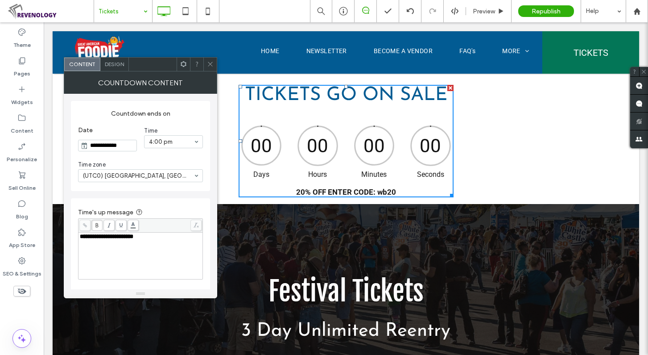
click at [113, 69] on div "Design" at bounding box center [114, 64] width 29 height 13
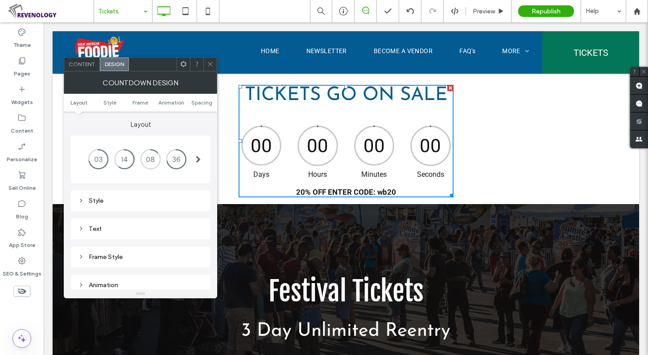
drag, startPoint x: 209, startPoint y: 62, endPoint x: 179, endPoint y: 52, distance: 31.0
click at [209, 62] on icon at bounding box center [210, 64] width 7 height 7
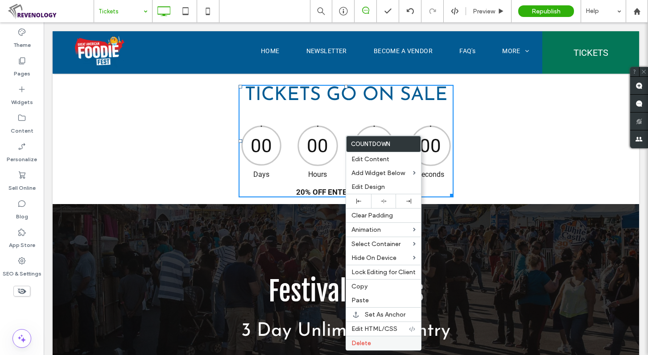
click at [386, 343] on label "Delete" at bounding box center [383, 343] width 64 height 8
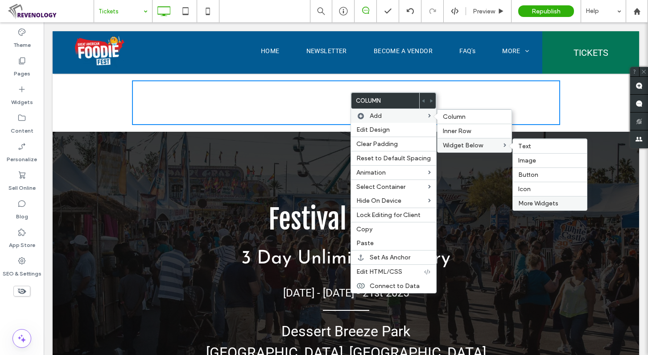
click at [544, 201] on span "More Widgets" at bounding box center [538, 203] width 40 height 8
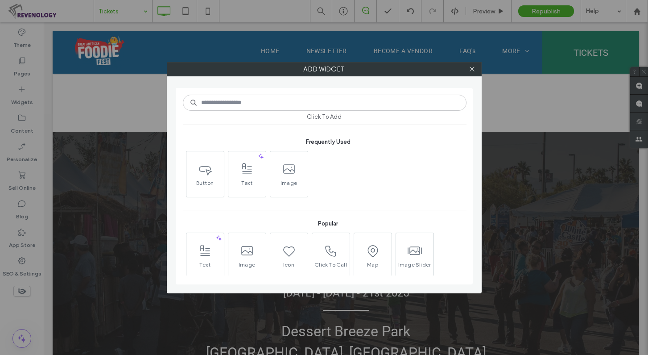
click at [314, 95] on input at bounding box center [325, 103] width 284 height 16
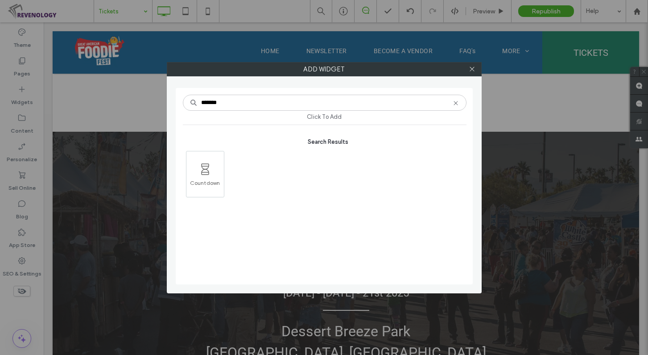
type input "*******"
click at [202, 185] on span "Countdown" at bounding box center [204, 185] width 37 height 12
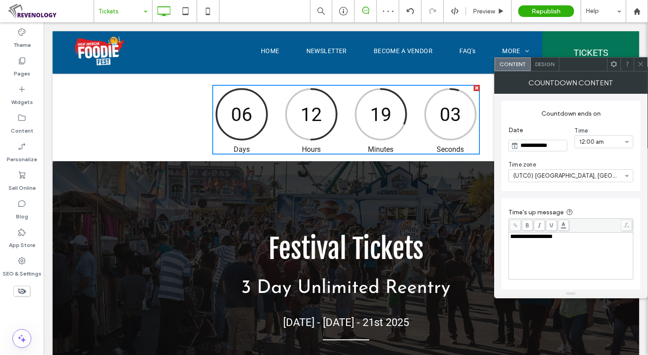
click at [639, 62] on icon at bounding box center [640, 64] width 7 height 7
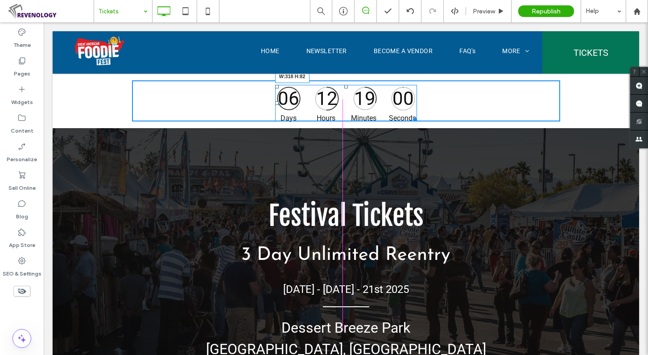
drag, startPoint x: 474, startPoint y: 149, endPoint x: 409, endPoint y: 108, distance: 77.0
click at [409, 108] on div "06 12 19 00 Days Hours Minutes Seconds Countdown finished! W:318 H:82" at bounding box center [346, 103] width 142 height 37
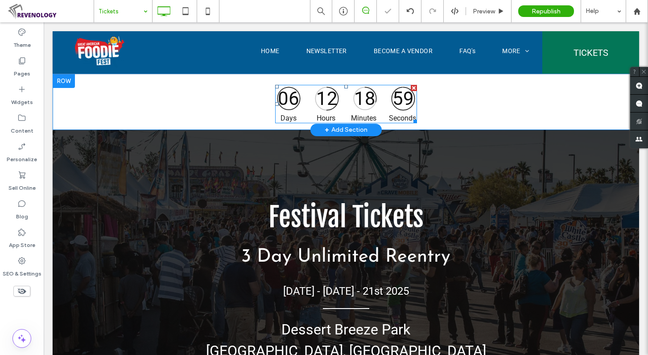
click at [340, 102] on div "06 12 18 59" at bounding box center [346, 99] width 140 height 26
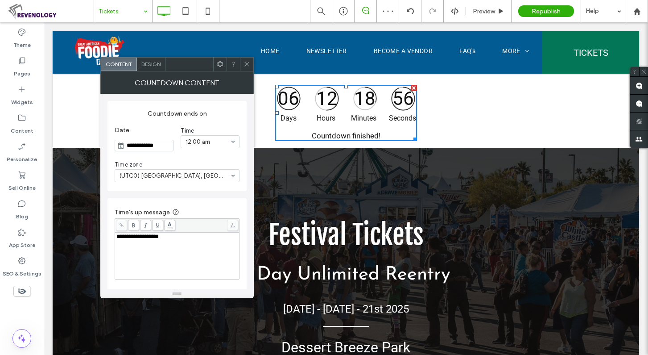
click at [183, 236] on div "**********" at bounding box center [177, 236] width 122 height 6
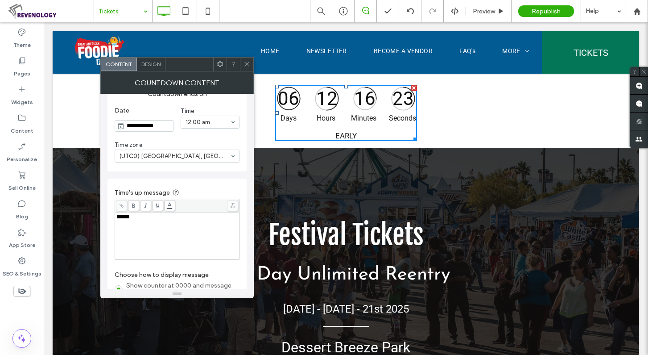
scroll to position [19, 0]
click at [143, 219] on div "*****" at bounding box center [177, 217] width 122 height 6
drag, startPoint x: 134, startPoint y: 219, endPoint x: 114, endPoint y: 219, distance: 19.6
click at [114, 219] on div "Time's up message ***** Choose how to display message Show counter at 0000 and …" at bounding box center [176, 254] width 139 height 151
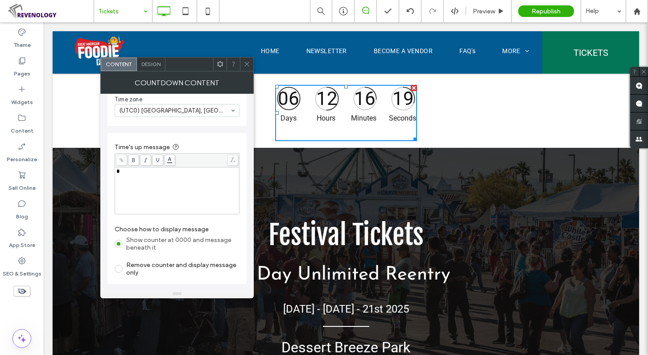
scroll to position [108, 0]
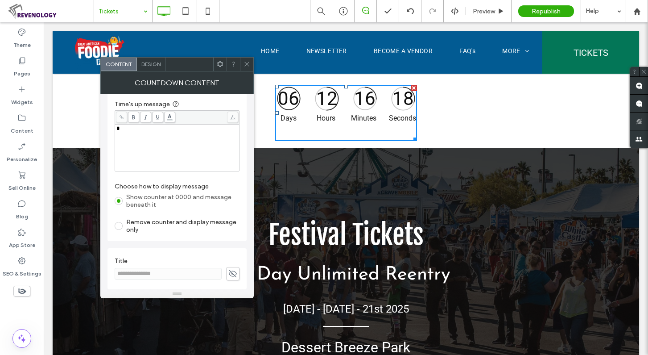
click at [235, 272] on use at bounding box center [233, 272] width 8 height 7
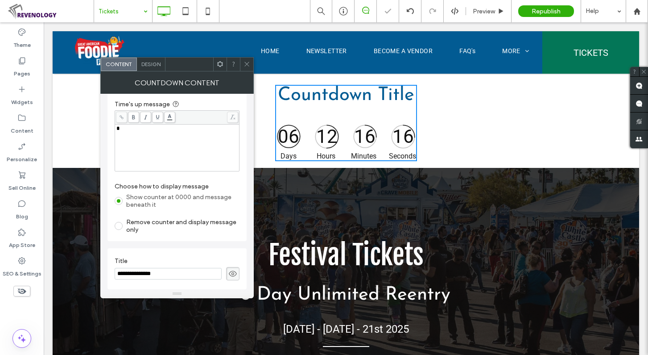
drag, startPoint x: 164, startPoint y: 276, endPoint x: 114, endPoint y: 276, distance: 50.0
click at [114, 276] on div "**********" at bounding box center [176, 268] width 139 height 41
paste input
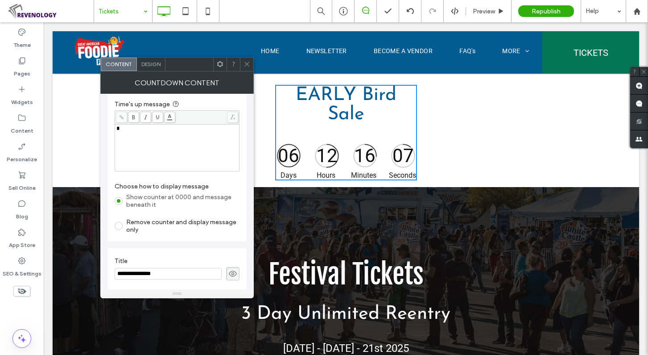
drag, startPoint x: 132, startPoint y: 272, endPoint x: 100, endPoint y: 278, distance: 31.8
click at [100, 278] on div "**********" at bounding box center [176, 191] width 153 height 195
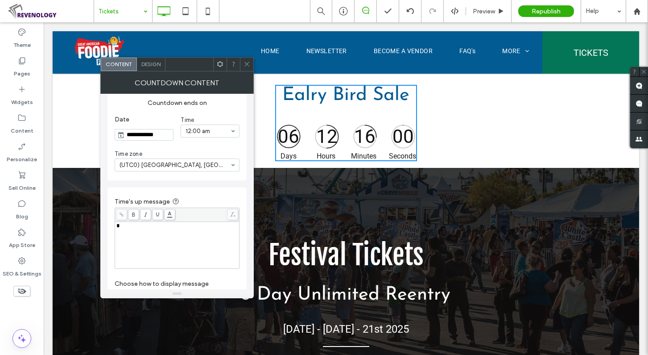
scroll to position [0, 0]
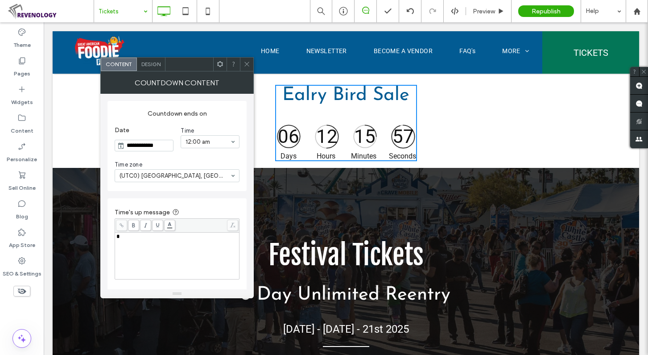
type input "**********"
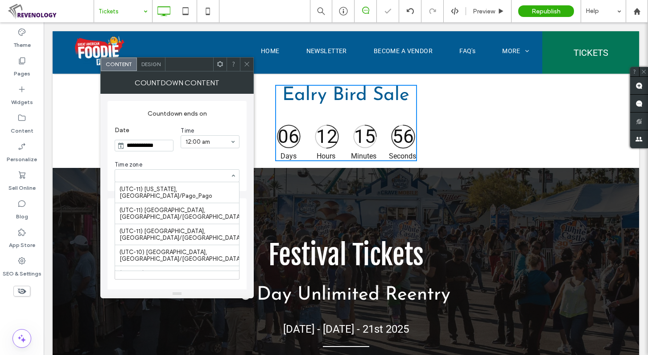
scroll to position [2854, 0]
type input "****"
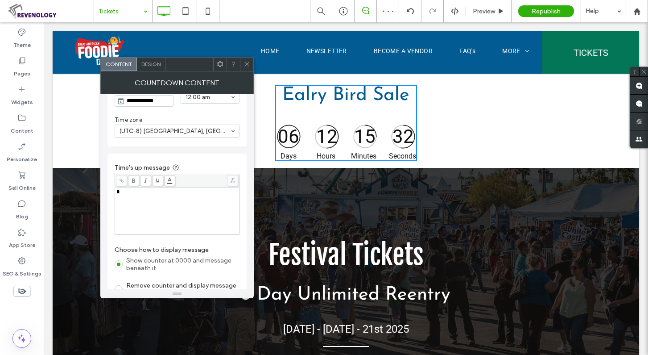
scroll to position [0, 0]
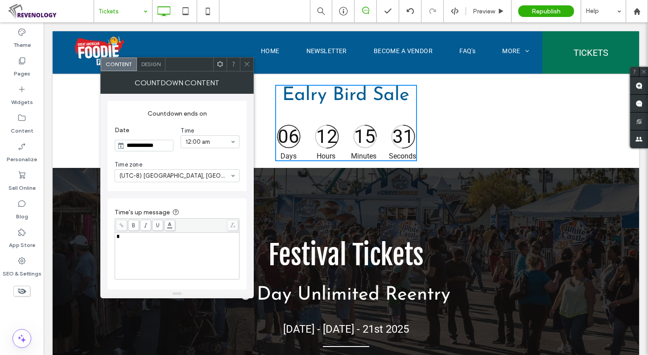
click at [146, 62] on span "Design" at bounding box center [150, 64] width 19 height 7
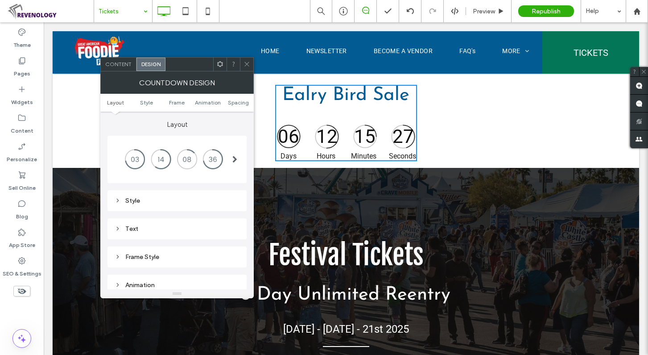
click at [223, 161] on div at bounding box center [174, 159] width 118 height 27
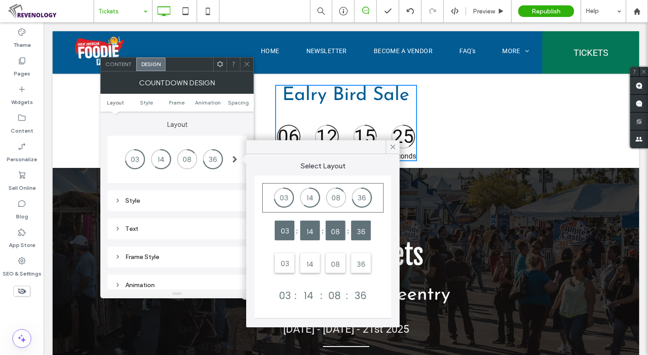
click at [344, 294] on div at bounding box center [323, 295] width 119 height 27
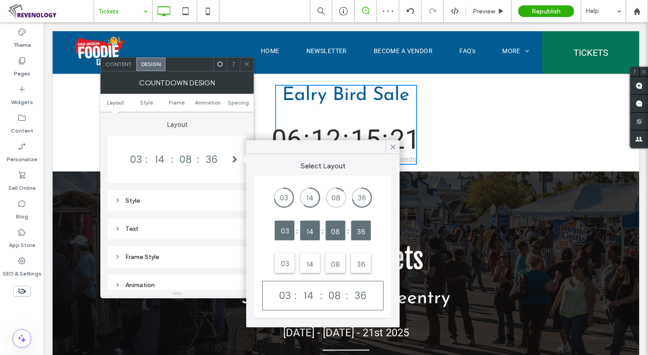
click at [118, 64] on span "Content" at bounding box center [118, 64] width 26 height 7
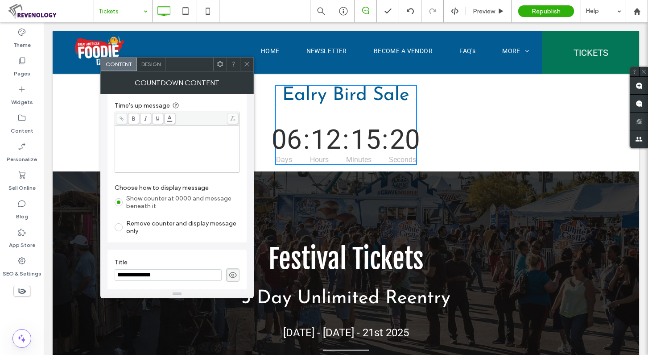
scroll to position [108, 0]
click at [232, 275] on icon at bounding box center [232, 274] width 9 height 10
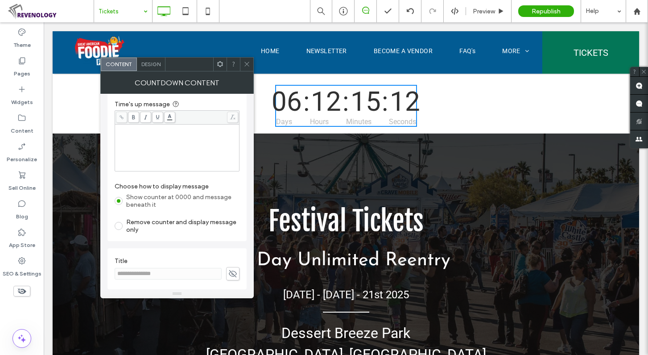
click at [146, 69] on div "Design" at bounding box center [151, 64] width 29 height 13
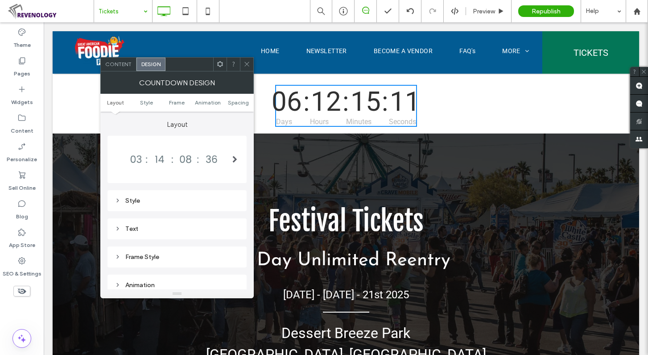
click at [114, 66] on span "Content" at bounding box center [118, 64] width 26 height 7
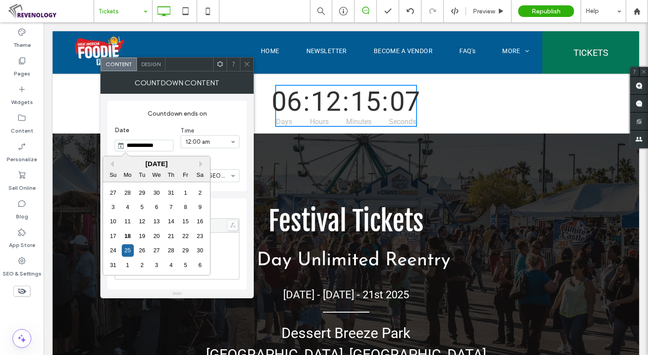
click at [172, 143] on input "**********" at bounding box center [148, 145] width 49 height 11
click at [144, 236] on div "19" at bounding box center [142, 236] width 12 height 12
click at [165, 143] on input "**********" at bounding box center [148, 145] width 49 height 11
click at [153, 232] on div "20" at bounding box center [156, 236] width 12 height 12
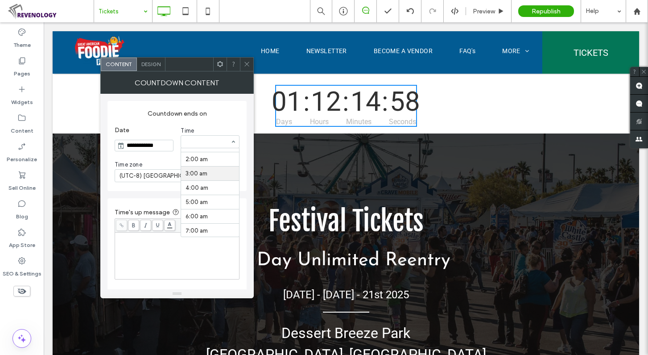
scroll to position [45, 0]
click at [226, 142] on input at bounding box center [208, 142] width 45 height 6
click at [157, 145] on input "**********" at bounding box center [148, 145] width 49 height 11
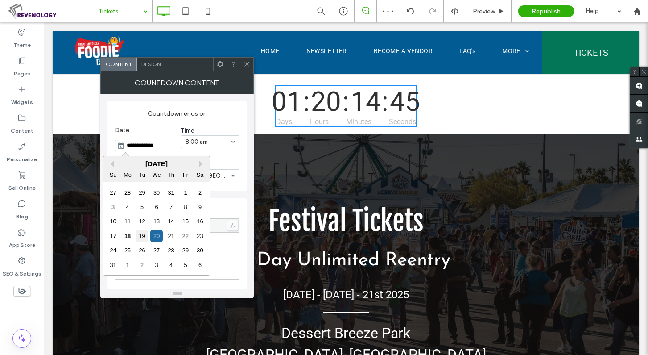
click at [141, 233] on div "19" at bounding box center [142, 236] width 12 height 12
type input "**********"
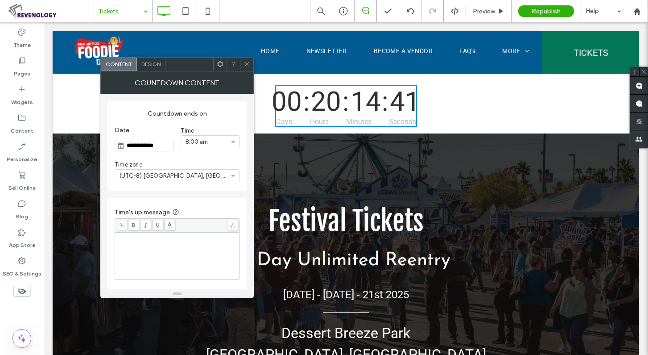
drag, startPoint x: 247, startPoint y: 64, endPoint x: 213, endPoint y: 47, distance: 37.3
click at [247, 64] on use at bounding box center [246, 64] width 4 height 4
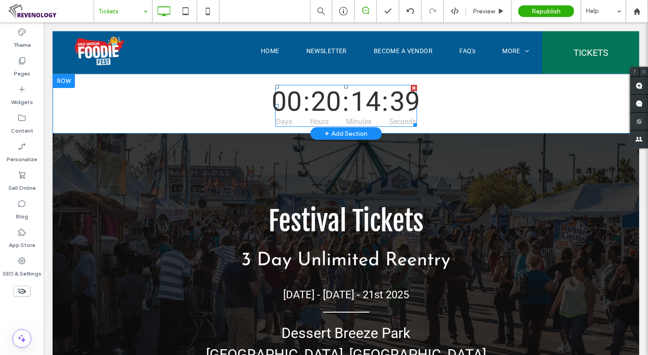
click at [383, 106] on div ":" at bounding box center [385, 102] width 7 height 32
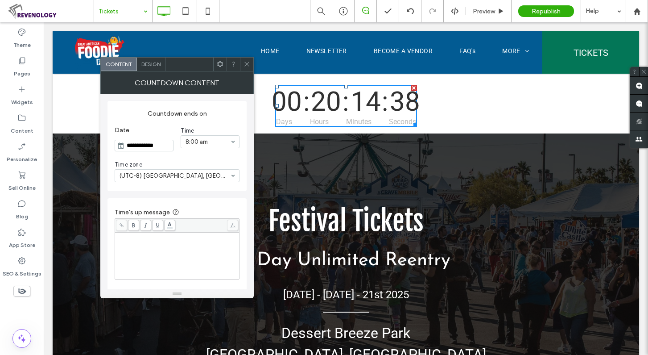
click at [145, 64] on span "Design" at bounding box center [150, 64] width 19 height 7
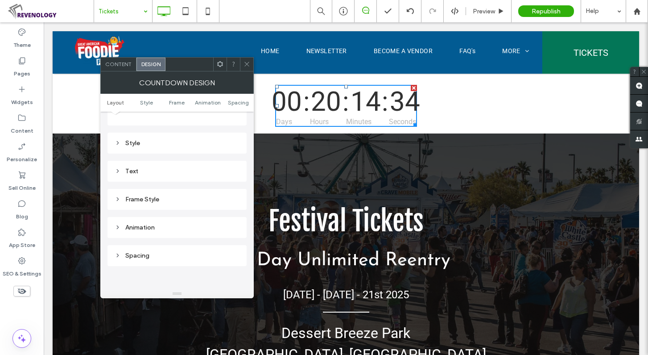
scroll to position [45, 0]
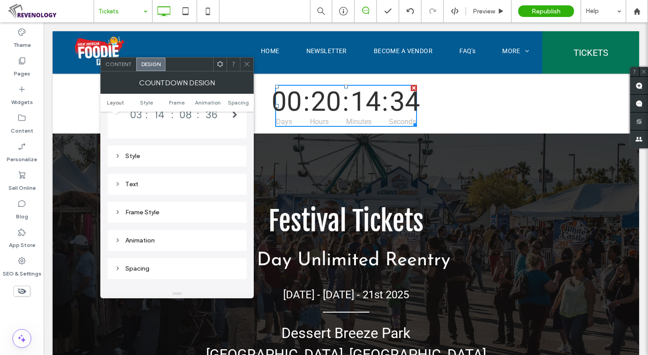
click at [181, 190] on div "Text" at bounding box center [176, 184] width 139 height 21
click at [184, 182] on div "Text" at bounding box center [177, 184] width 125 height 8
click at [211, 225] on label "Labels" at bounding box center [174, 224] width 118 height 18
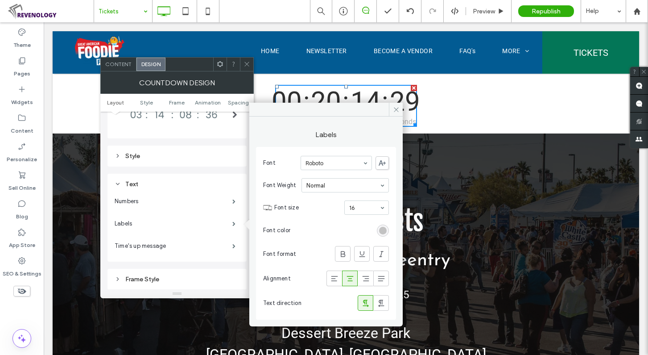
click at [379, 230] on div "rgb(185, 185, 185)" at bounding box center [383, 231] width 8 height 8
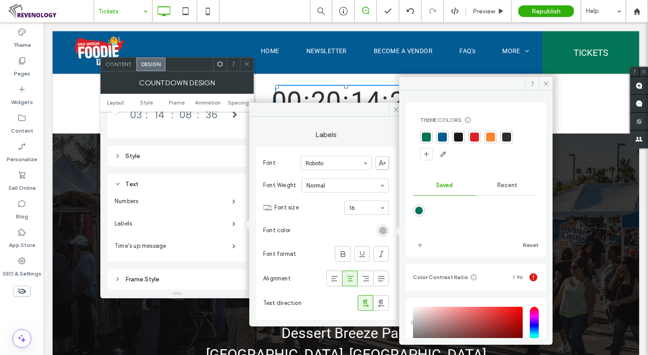
click at [474, 135] on div at bounding box center [474, 136] width 9 height 9
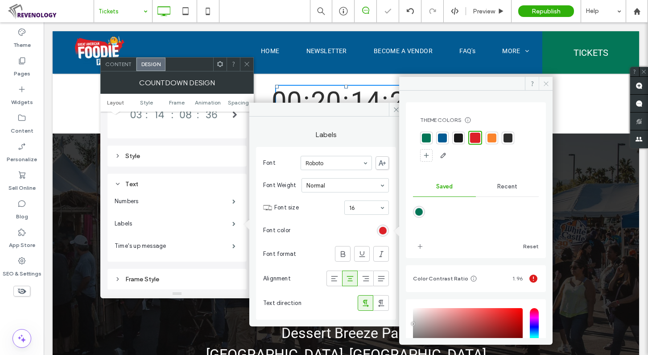
click at [546, 83] on icon at bounding box center [546, 83] width 7 height 7
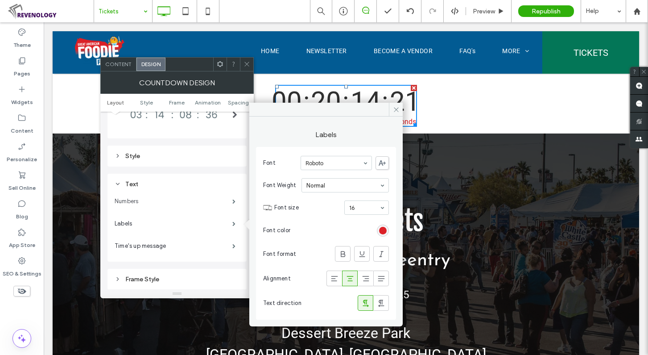
click at [210, 205] on label "Numbers" at bounding box center [174, 201] width 118 height 18
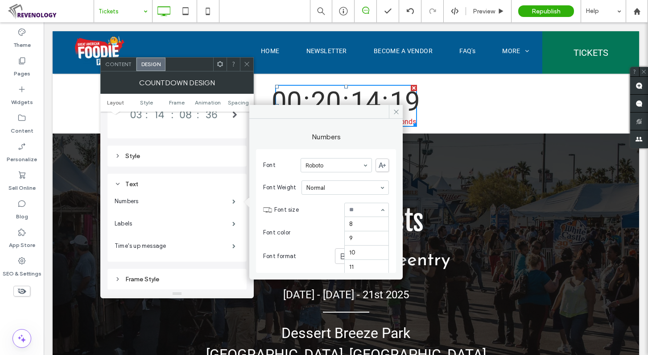
scroll to position [140, 0]
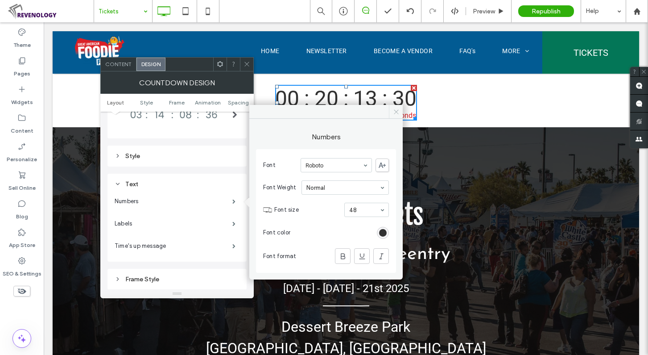
drag, startPoint x: 398, startPoint y: 111, endPoint x: 302, endPoint y: 78, distance: 102.1
click at [398, 111] on icon at bounding box center [396, 111] width 7 height 7
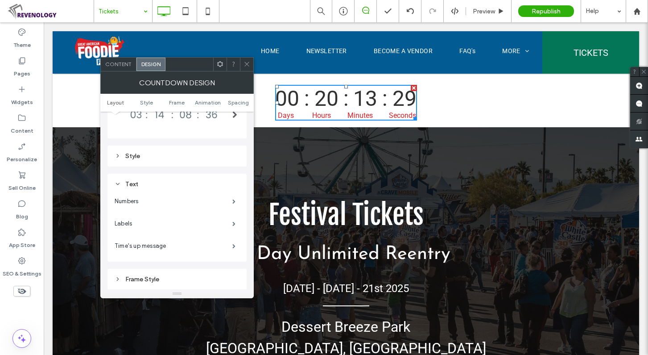
click at [248, 71] on div "Countdown Design" at bounding box center [176, 82] width 153 height 22
click at [248, 67] on span at bounding box center [247, 64] width 7 height 13
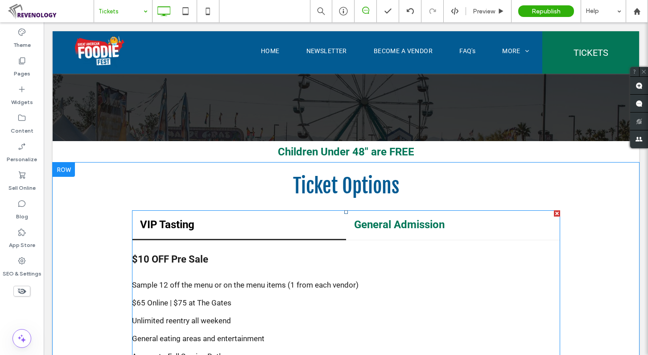
scroll to position [312, 0]
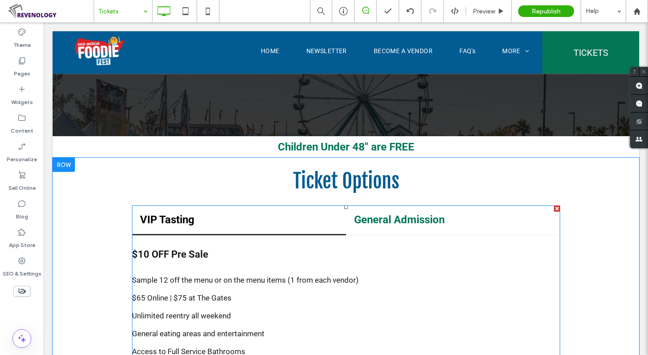
click at [393, 268] on span at bounding box center [346, 293] width 428 height 176
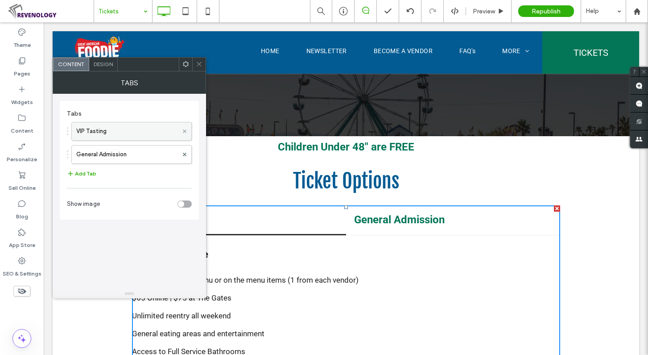
click at [184, 131] on use at bounding box center [185, 131] width 4 height 4
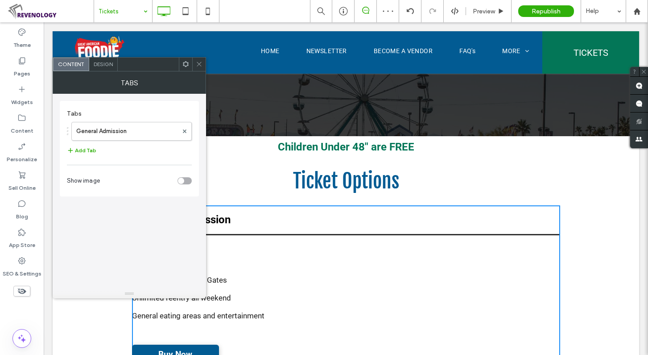
click at [202, 60] on span at bounding box center [199, 64] width 7 height 13
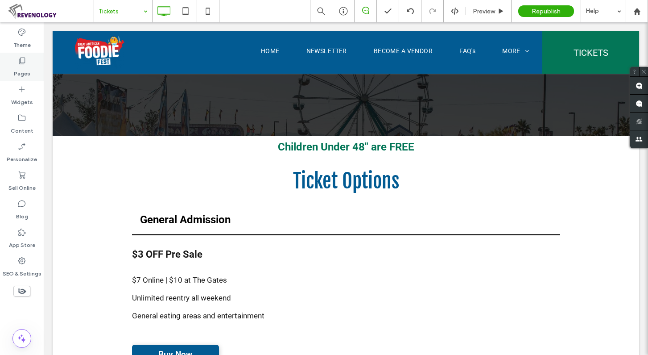
click at [21, 68] on label "Pages" at bounding box center [22, 71] width 17 height 12
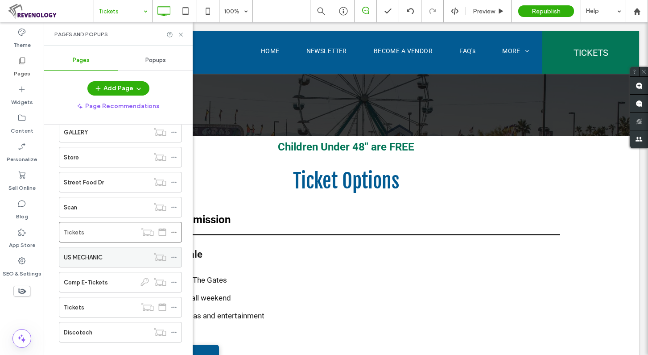
scroll to position [532, 0]
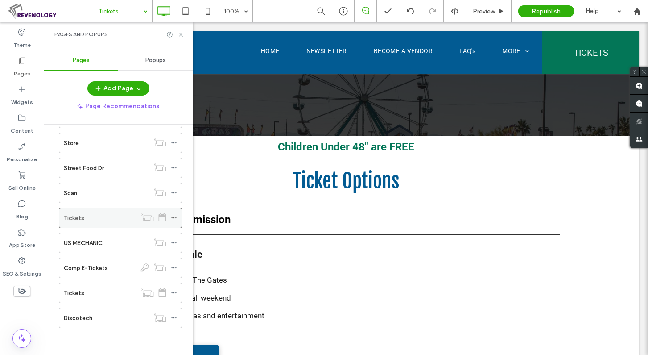
click at [174, 218] on use at bounding box center [173, 217] width 5 height 1
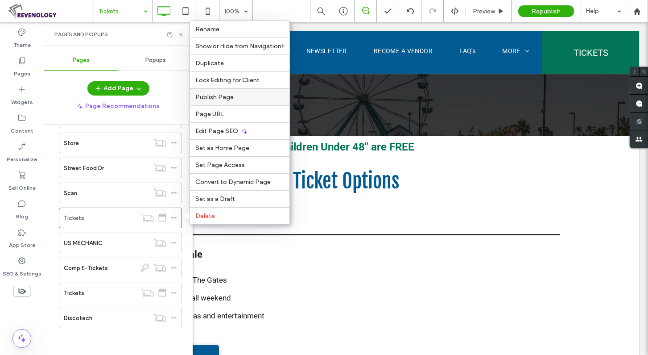
click at [230, 99] on span "Publish Page" at bounding box center [214, 97] width 38 height 8
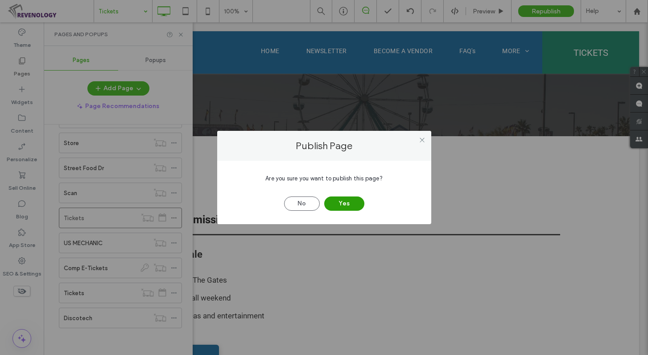
click at [339, 199] on button "Yes" at bounding box center [344, 203] width 40 height 14
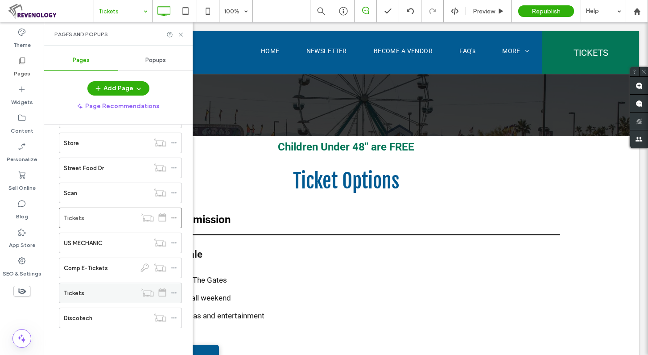
click at [99, 296] on div "Tickets" at bounding box center [100, 292] width 73 height 9
click at [181, 32] on icon at bounding box center [181, 34] width 7 height 7
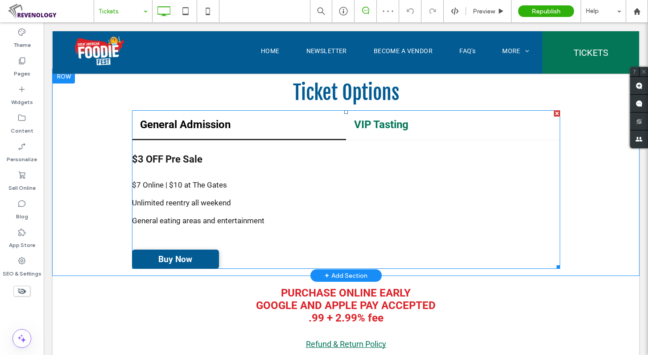
scroll to position [357, 0]
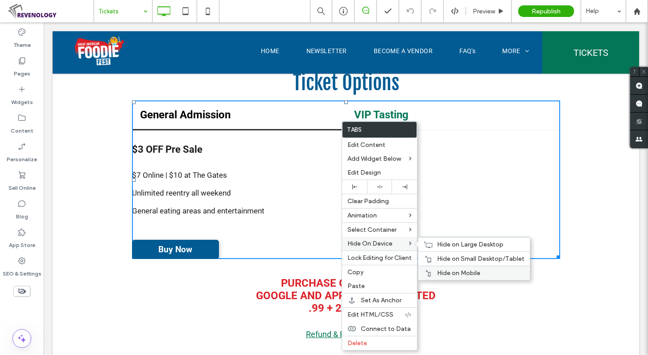
click at [450, 267] on div "Hide on Mobile" at bounding box center [474, 272] width 112 height 14
click at [448, 256] on span "Hide on Small Desktop/Tablet" at bounding box center [480, 259] width 87 height 8
click at [446, 243] on span "Hide on Large Desktop" at bounding box center [470, 244] width 66 height 8
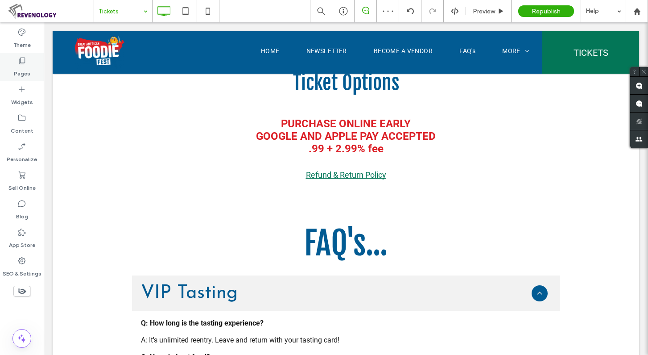
click at [20, 62] on icon at bounding box center [21, 60] width 9 height 9
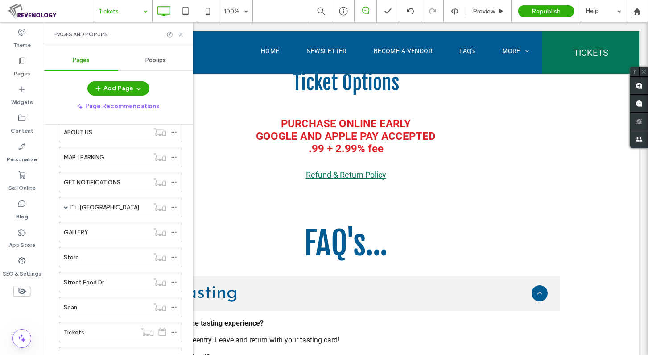
scroll to position [532, 0]
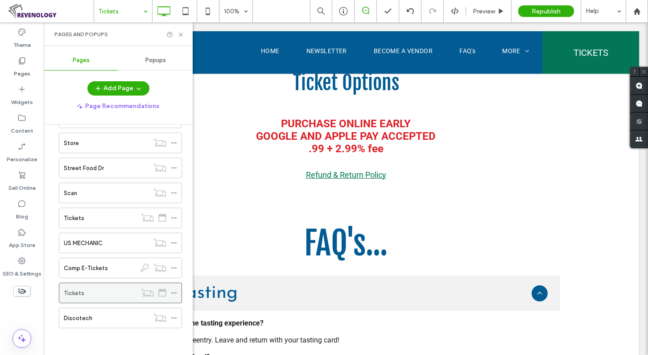
click at [171, 293] on icon at bounding box center [174, 292] width 6 height 6
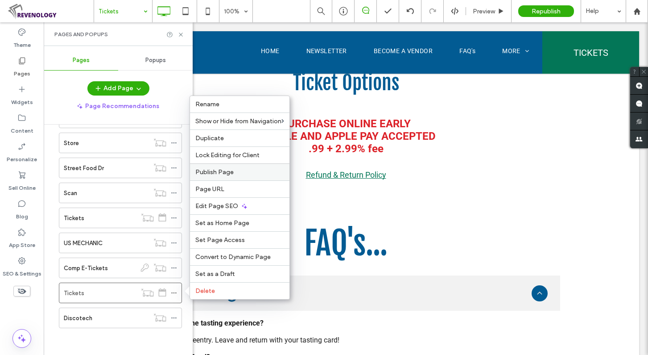
click at [248, 169] on label "Publish Page" at bounding box center [239, 172] width 89 height 8
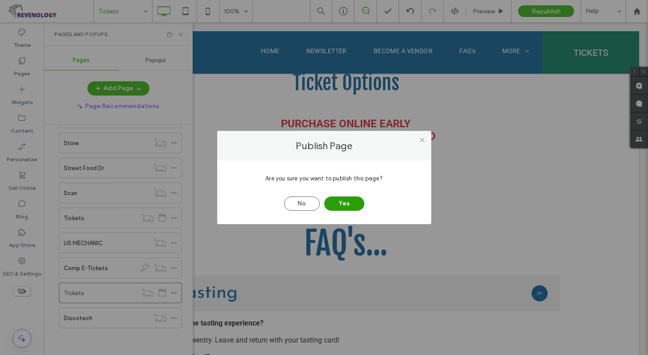
click at [337, 199] on button "Yes" at bounding box center [344, 203] width 40 height 14
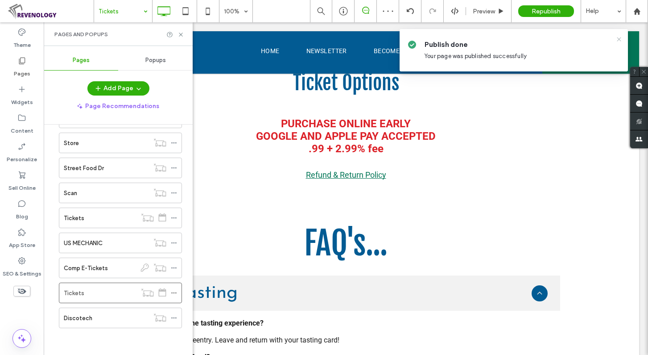
click at [618, 39] on icon at bounding box center [619, 39] width 7 height 7
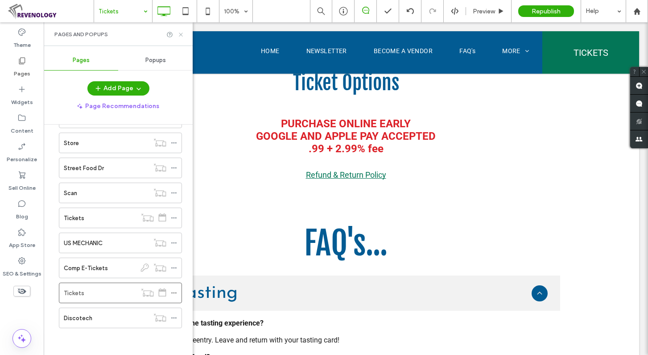
click at [180, 35] on icon at bounding box center [181, 34] width 7 height 7
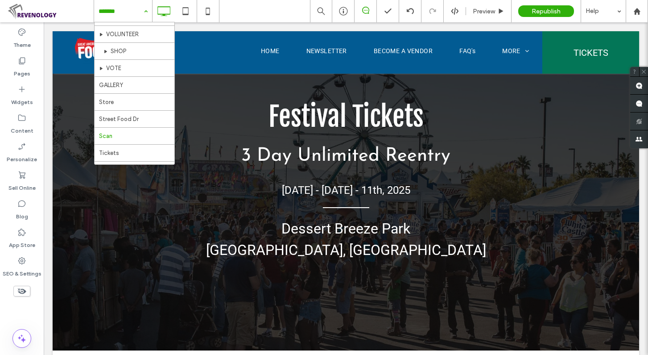
scroll to position [331, 0]
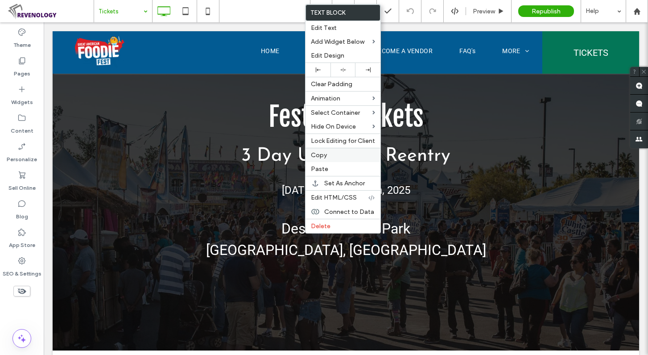
click at [335, 157] on label "Copy" at bounding box center [343, 155] width 64 height 8
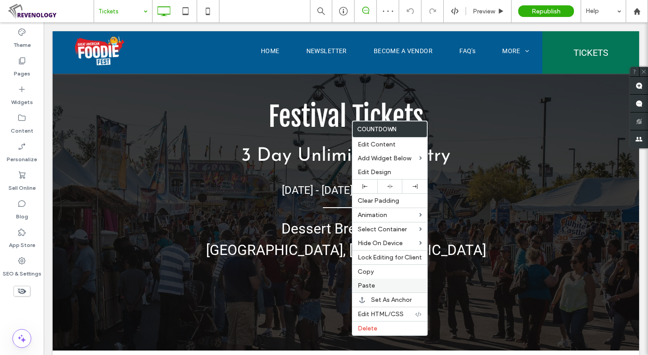
click at [388, 285] on label "Paste" at bounding box center [390, 285] width 64 height 8
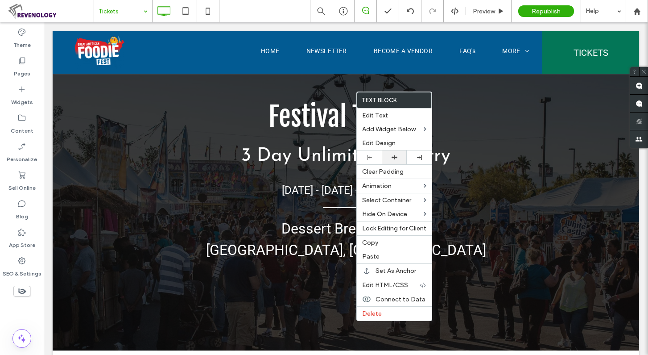
click at [392, 157] on use at bounding box center [395, 157] width 6 height 4
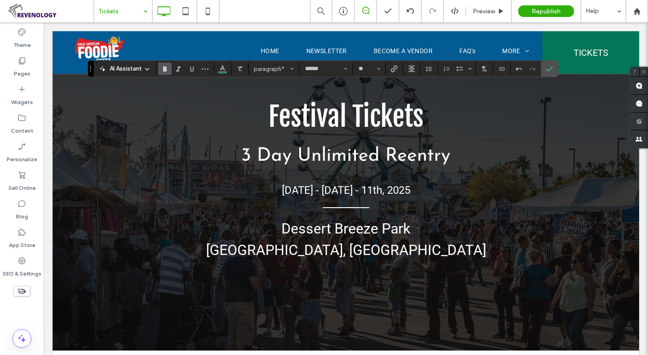
click at [165, 67] on use "Bold" at bounding box center [165, 68] width 4 height 5
click at [550, 68] on icon "Confirm" at bounding box center [549, 68] width 7 height 7
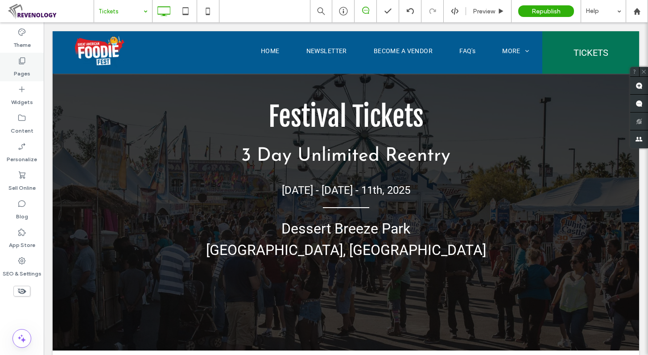
click at [15, 57] on div "Pages" at bounding box center [22, 67] width 44 height 29
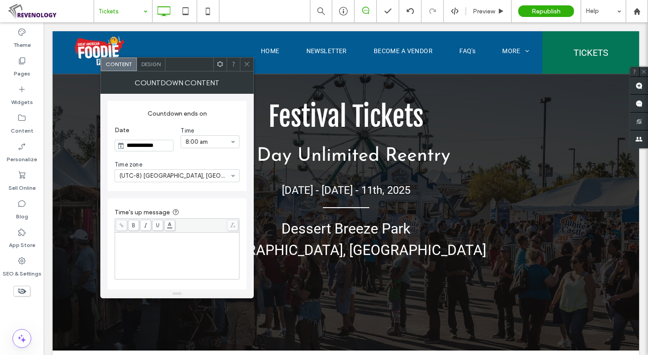
click at [157, 148] on input "**********" at bounding box center [148, 145] width 49 height 11
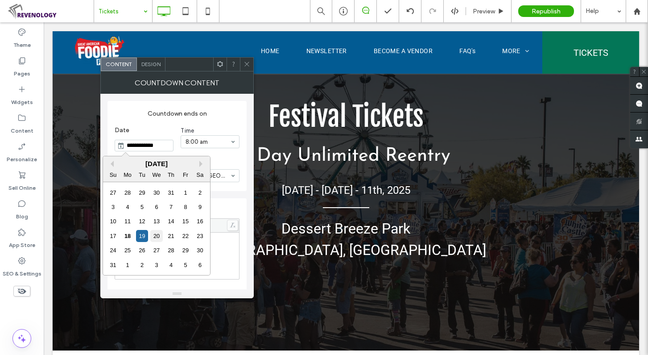
click at [156, 232] on div "20" at bounding box center [156, 236] width 12 height 12
click at [169, 146] on input "**********" at bounding box center [148, 145] width 49 height 11
click at [142, 237] on div "19" at bounding box center [142, 236] width 12 height 12
type input "**********"
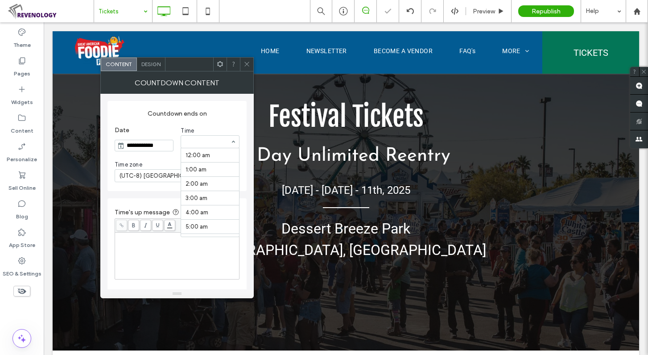
scroll to position [114, 0]
click at [248, 66] on icon at bounding box center [247, 64] width 7 height 7
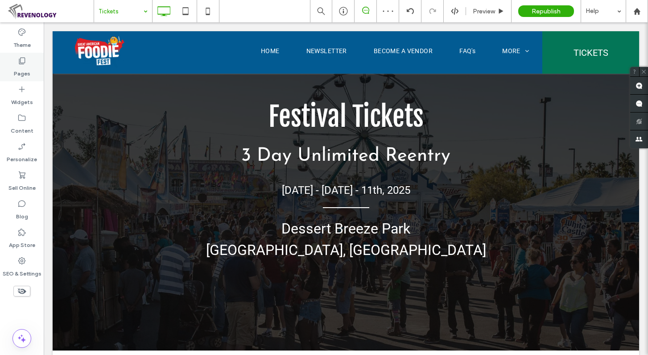
click at [23, 62] on icon at bounding box center [21, 60] width 9 height 9
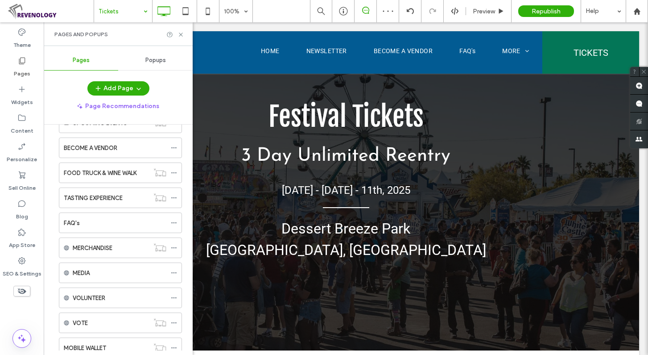
scroll to position [532, 0]
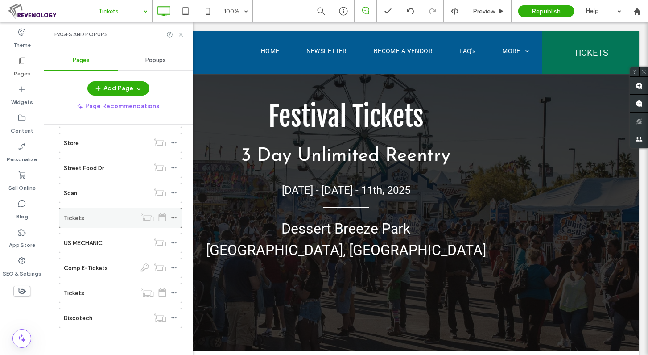
click at [174, 218] on use at bounding box center [173, 217] width 5 height 1
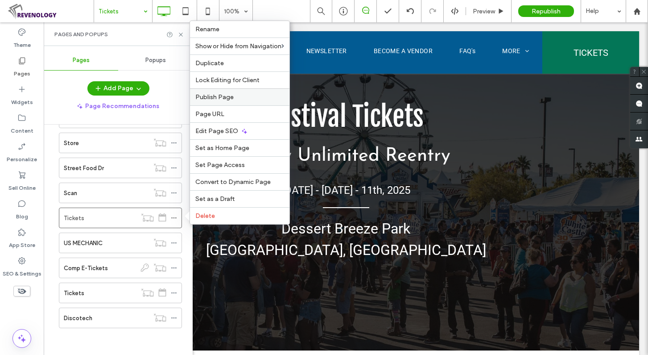
click at [241, 93] on div "Publish Page" at bounding box center [239, 96] width 99 height 17
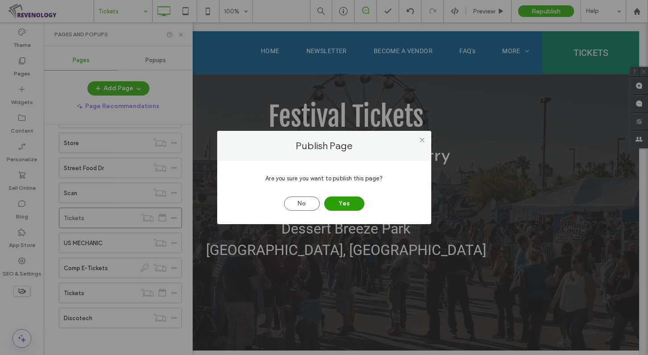
click at [344, 205] on button "Yes" at bounding box center [344, 203] width 40 height 14
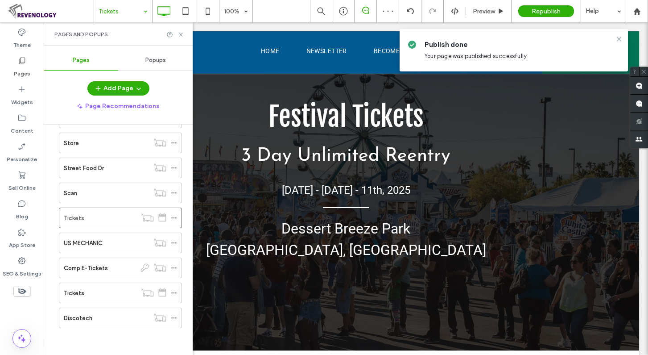
click at [618, 39] on icon at bounding box center [619, 39] width 7 height 7
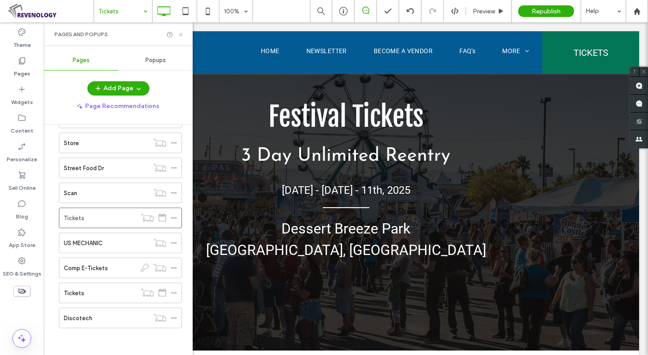
click at [181, 34] on use at bounding box center [181, 35] width 4 height 4
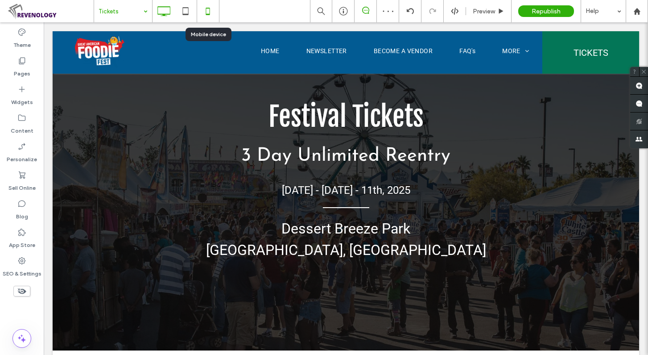
click at [204, 8] on icon at bounding box center [208, 11] width 18 height 18
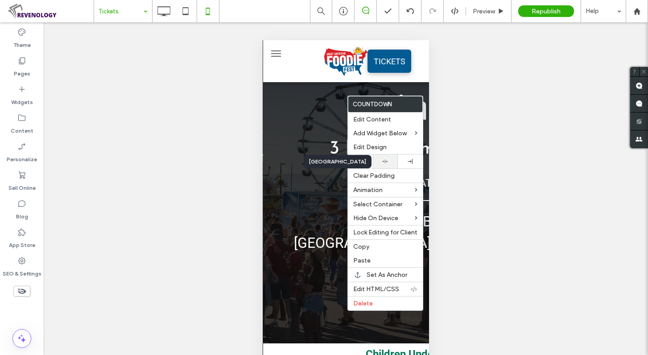
click at [383, 162] on icon at bounding box center [385, 161] width 6 height 6
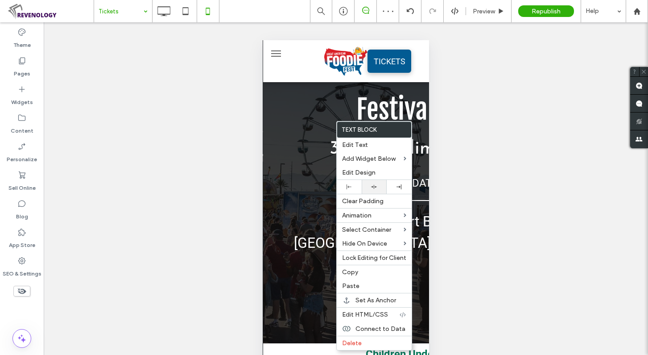
click at [368, 186] on div at bounding box center [374, 187] width 16 height 6
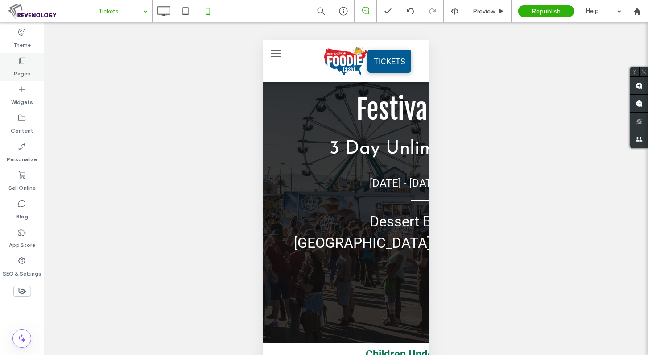
click at [25, 64] on icon at bounding box center [21, 60] width 9 height 9
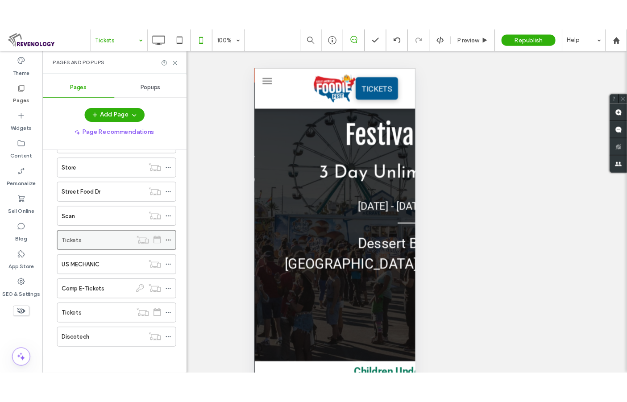
scroll to position [487, 0]
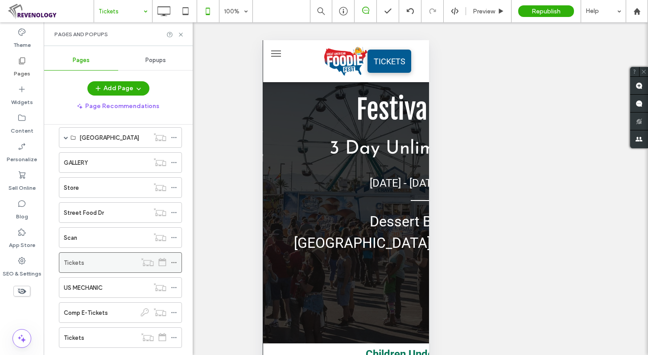
click at [175, 261] on icon at bounding box center [174, 262] width 6 height 6
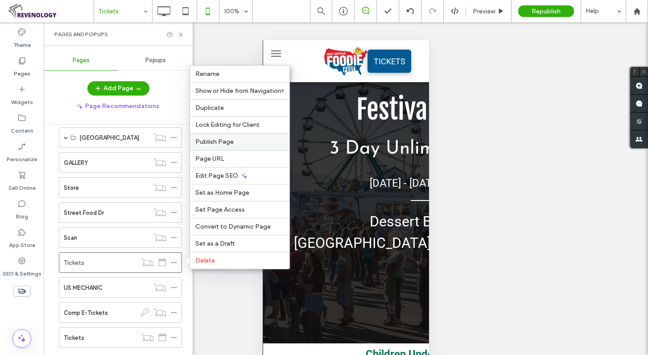
click at [254, 133] on div "Publish Page" at bounding box center [239, 141] width 99 height 17
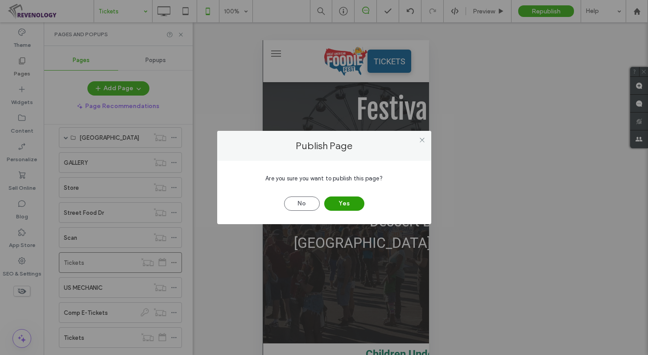
click at [357, 206] on button "Yes" at bounding box center [344, 203] width 40 height 14
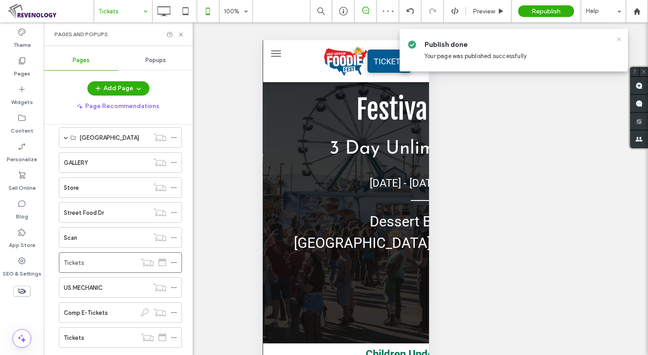
click at [617, 40] on icon at bounding box center [619, 39] width 7 height 7
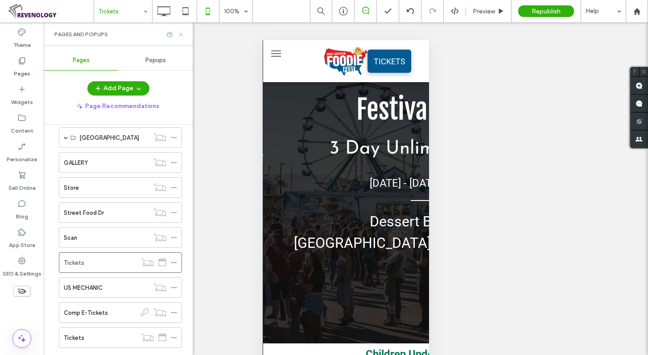
click at [181, 36] on icon at bounding box center [181, 34] width 7 height 7
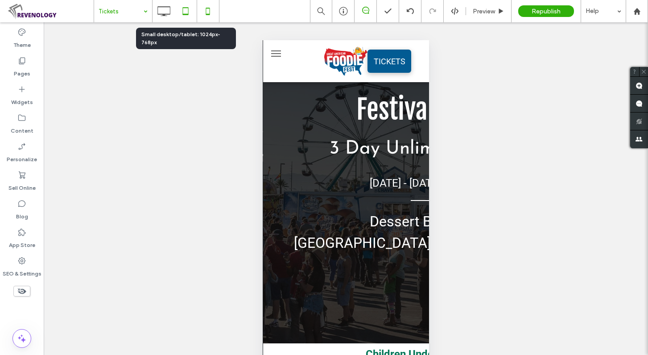
click at [186, 9] on icon at bounding box center [186, 11] width 18 height 18
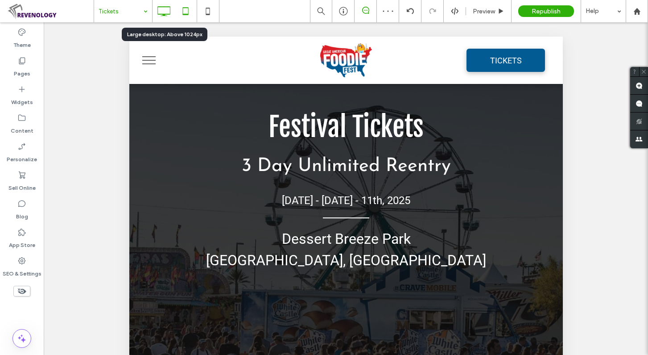
click at [166, 12] on icon at bounding box center [164, 11] width 18 height 18
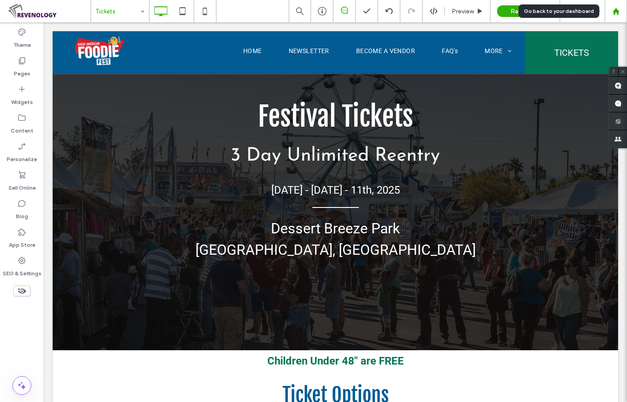
click at [613, 14] on use at bounding box center [615, 11] width 7 height 7
